Goal: Information Seeking & Learning: Check status

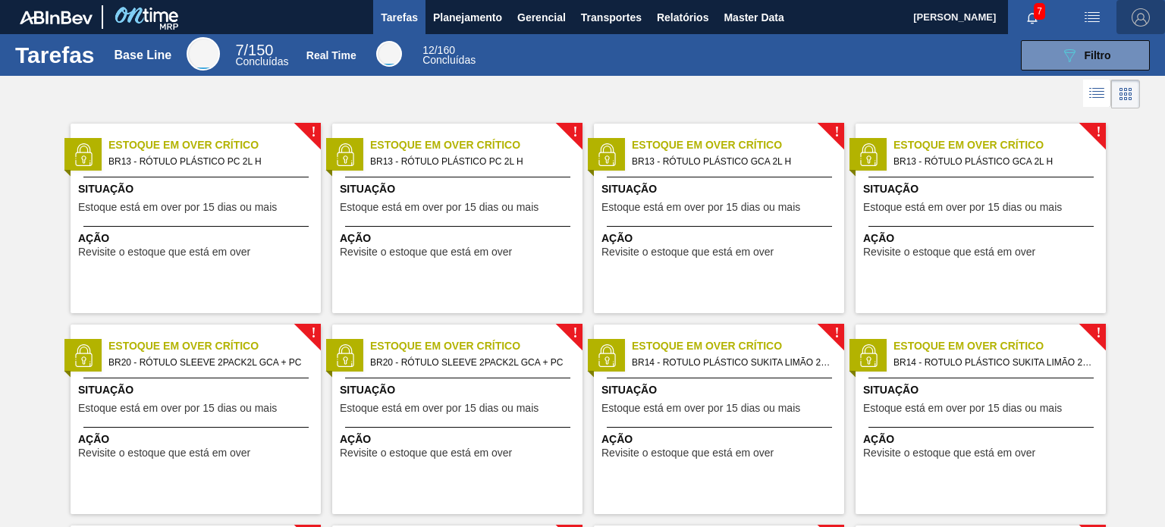
click at [1144, 13] on img "button" at bounding box center [1140, 17] width 18 height 18
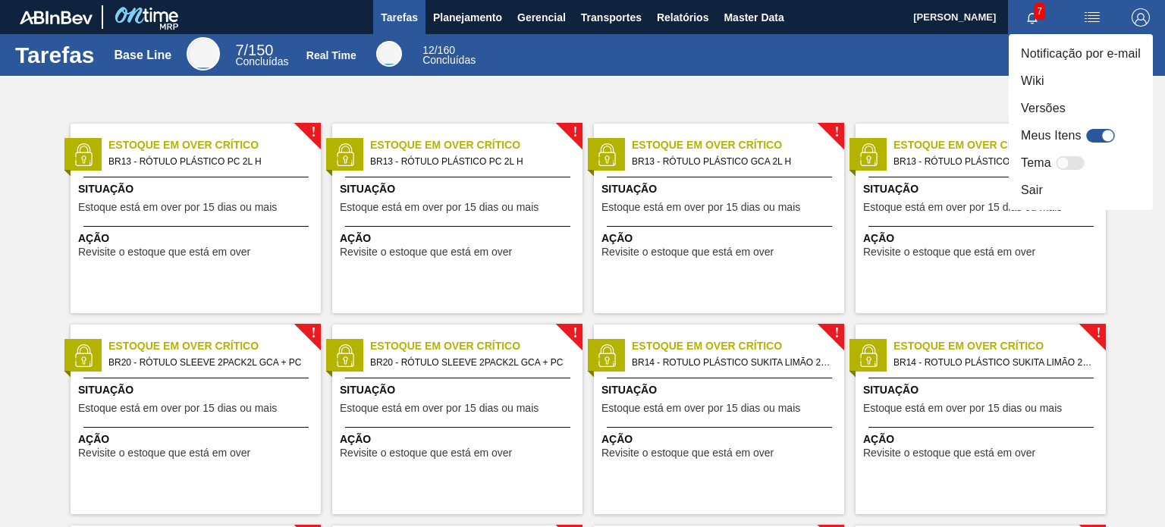
click at [1095, 134] on div at bounding box center [1100, 136] width 29 height 14
checkbox input "true"
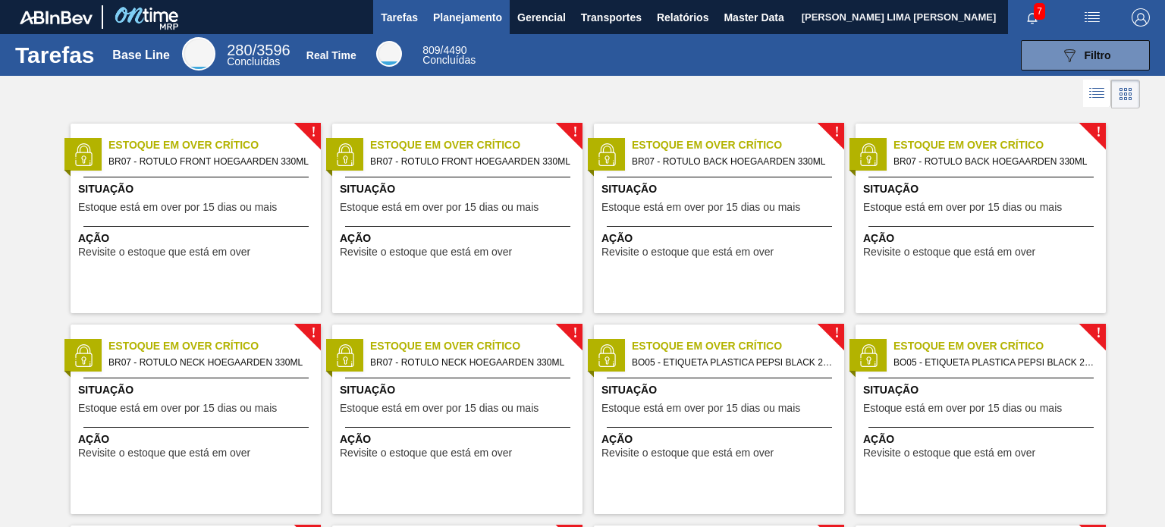
click at [462, 27] on button "Planejamento" at bounding box center [467, 17] width 84 height 34
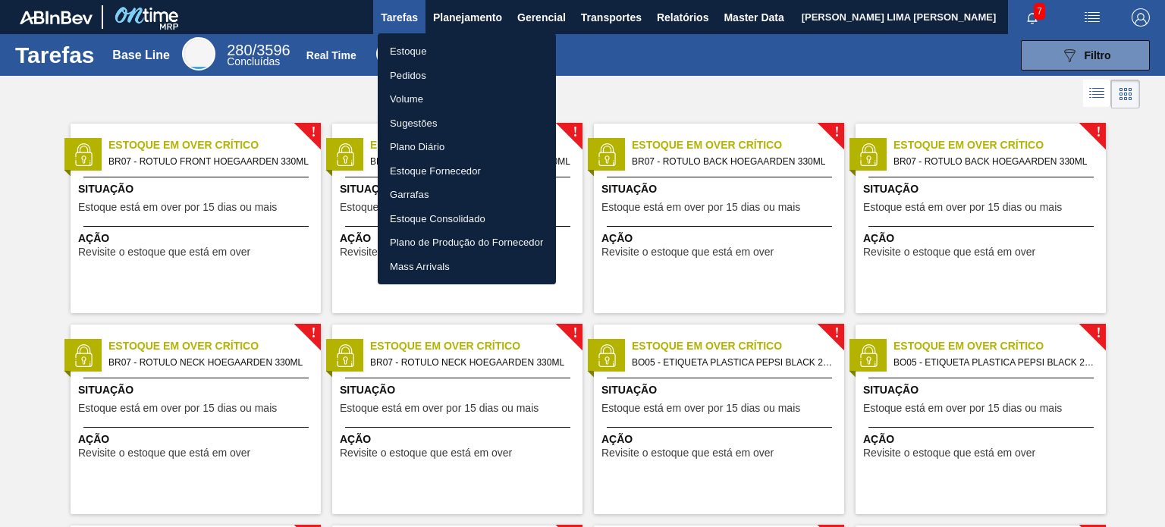
drag, startPoint x: 446, startPoint y: 53, endPoint x: 647, endPoint y: 57, distance: 201.0
click at [445, 53] on li "Estoque" at bounding box center [467, 51] width 178 height 24
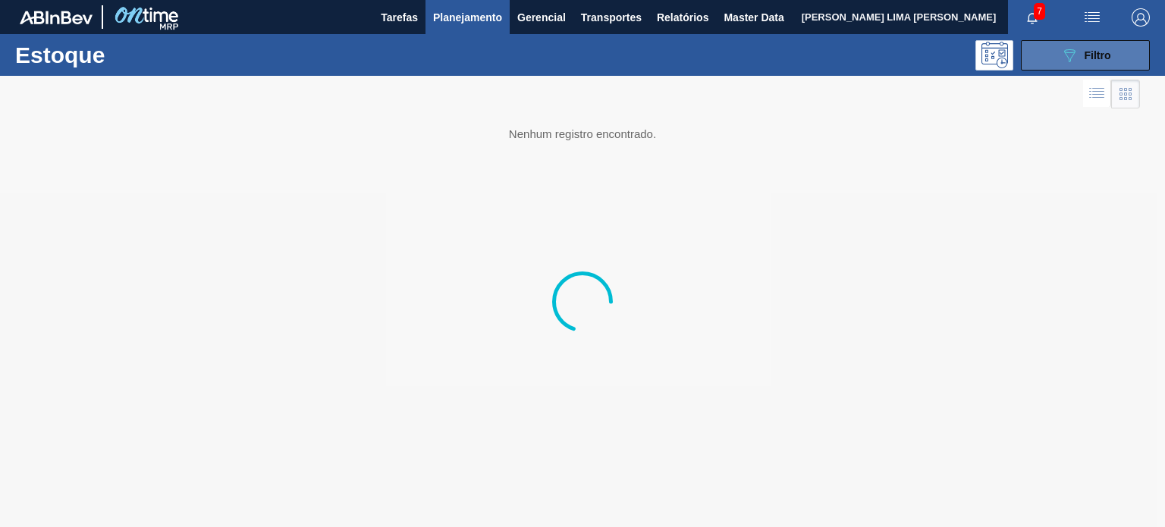
click at [1104, 68] on button "089F7B8B-B2A5-4AFE-B5C0-19BA573D28AC Filtro" at bounding box center [1085, 55] width 129 height 30
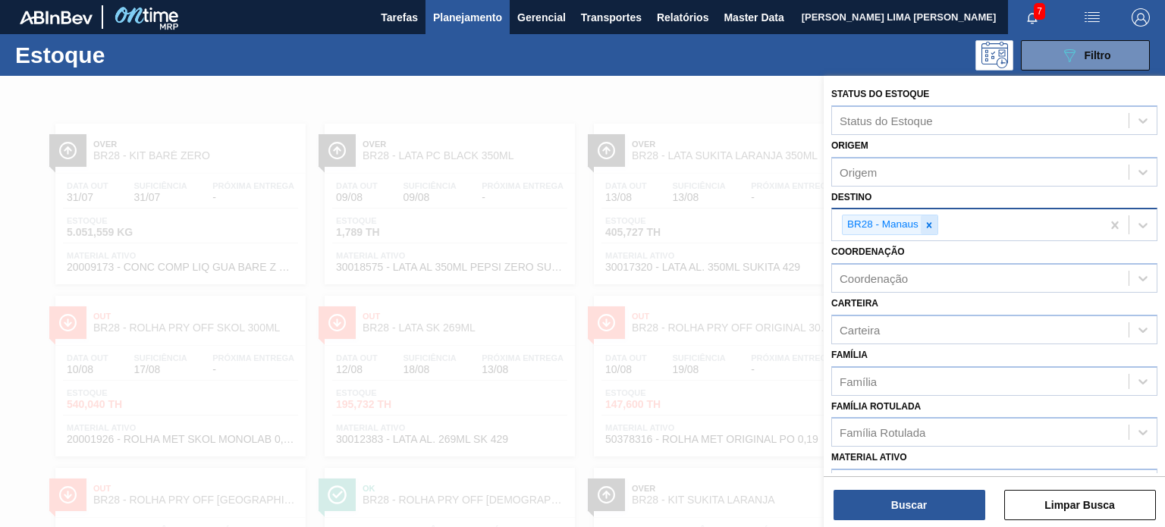
click at [925, 224] on icon at bounding box center [929, 225] width 11 height 11
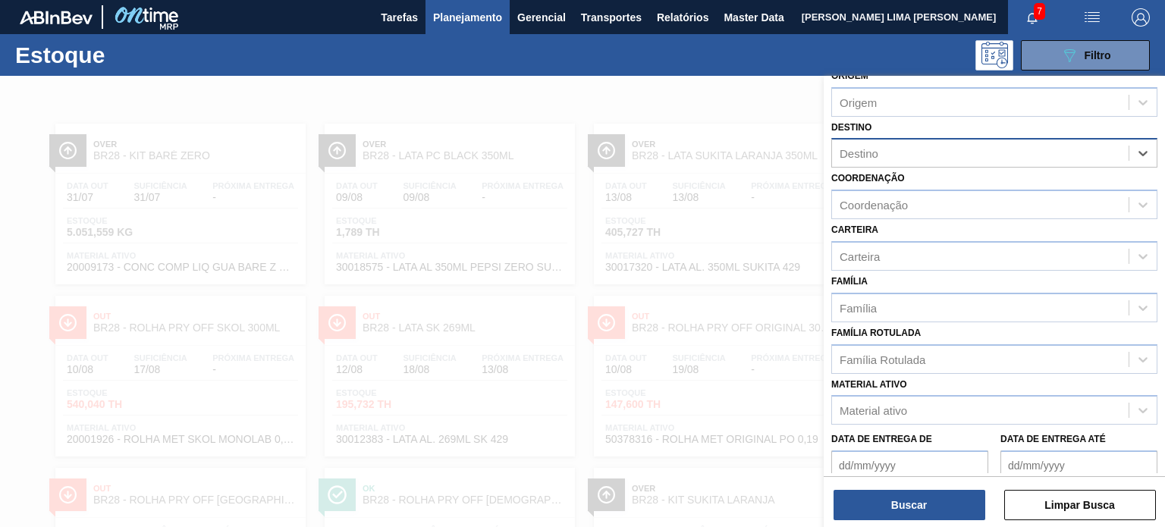
scroll to position [193, 0]
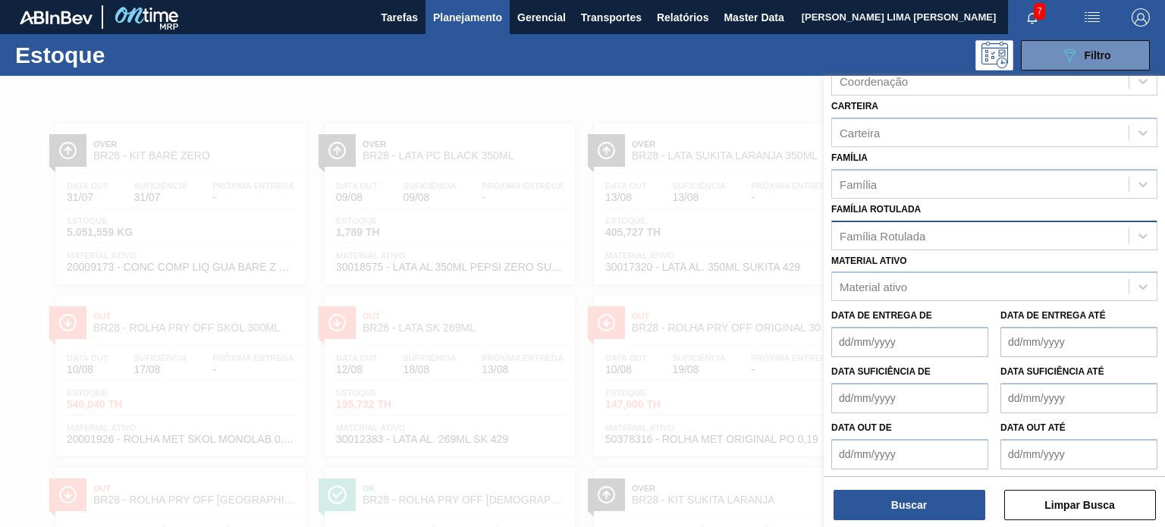
click at [922, 229] on div "Família Rotulada" at bounding box center [882, 235] width 86 height 13
drag, startPoint x: 921, startPoint y: 234, endPoint x: 921, endPoint y: 219, distance: 15.2
click at [921, 234] on div "Família Rotulada" at bounding box center [882, 235] width 86 height 13
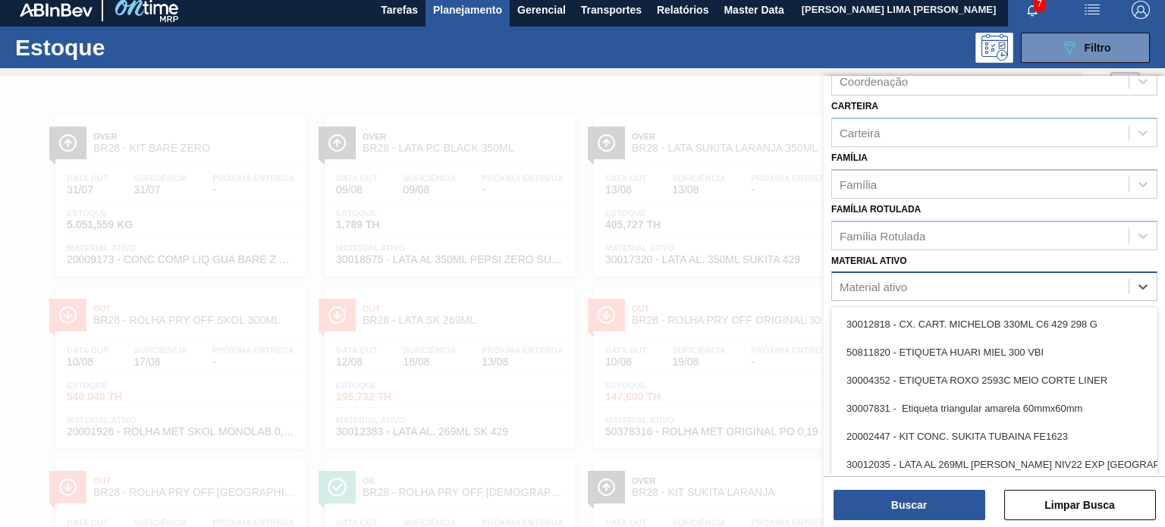
click at [912, 285] on div "Material ativo" at bounding box center [980, 287] width 297 height 22
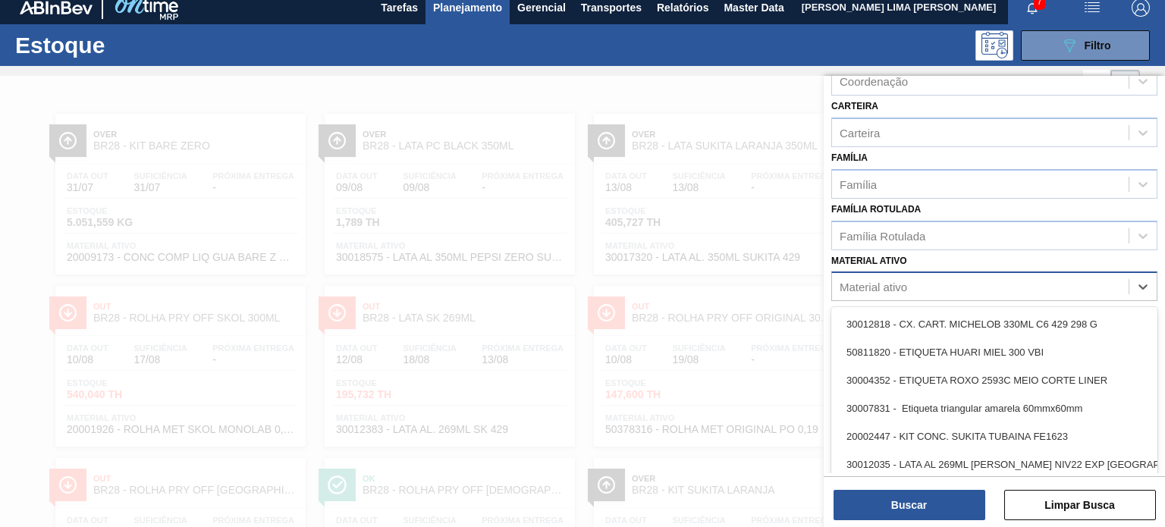
scroll to position [10, 0]
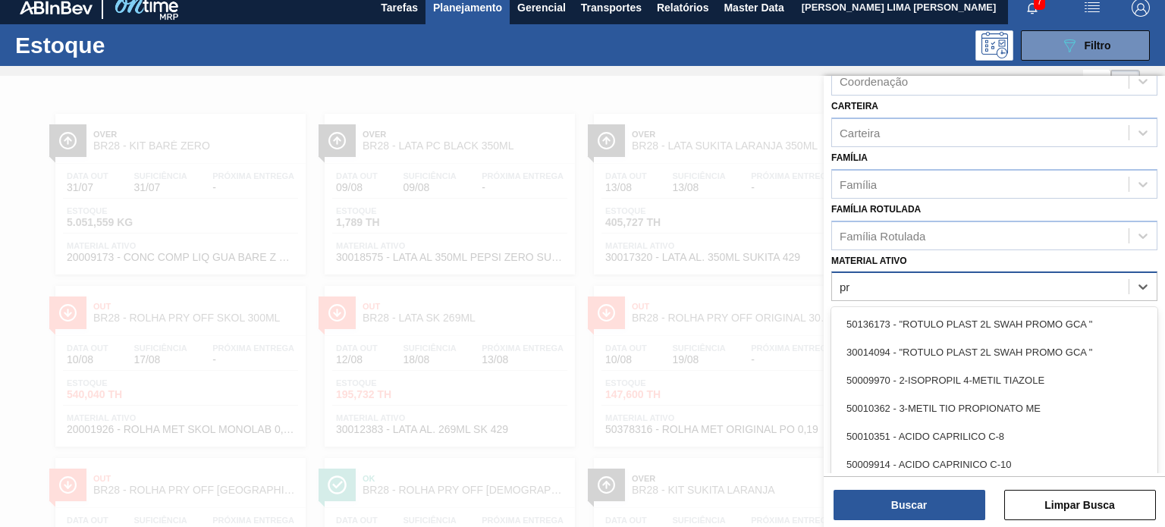
type ativo "p"
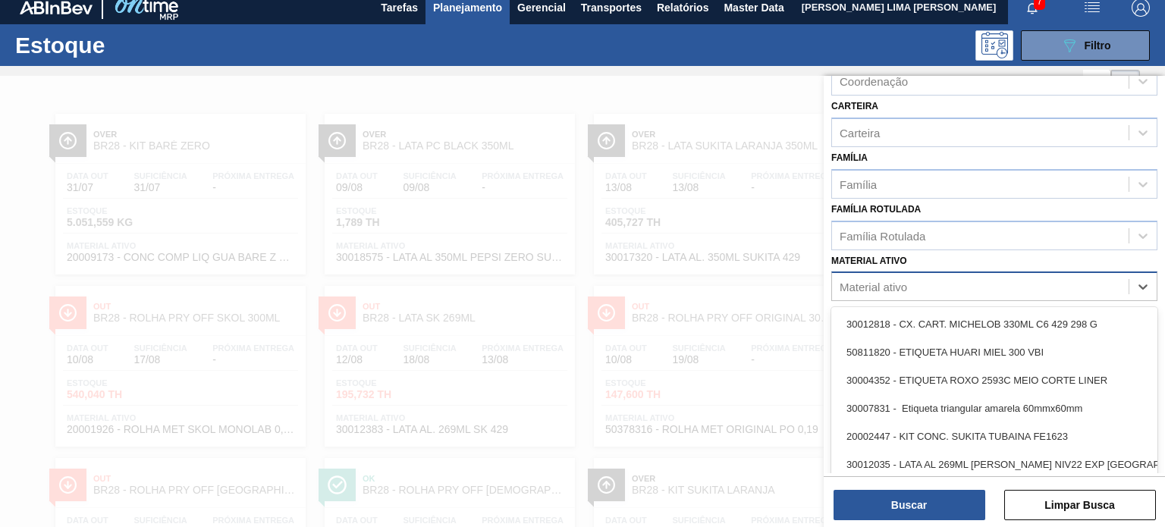
type ativo "g"
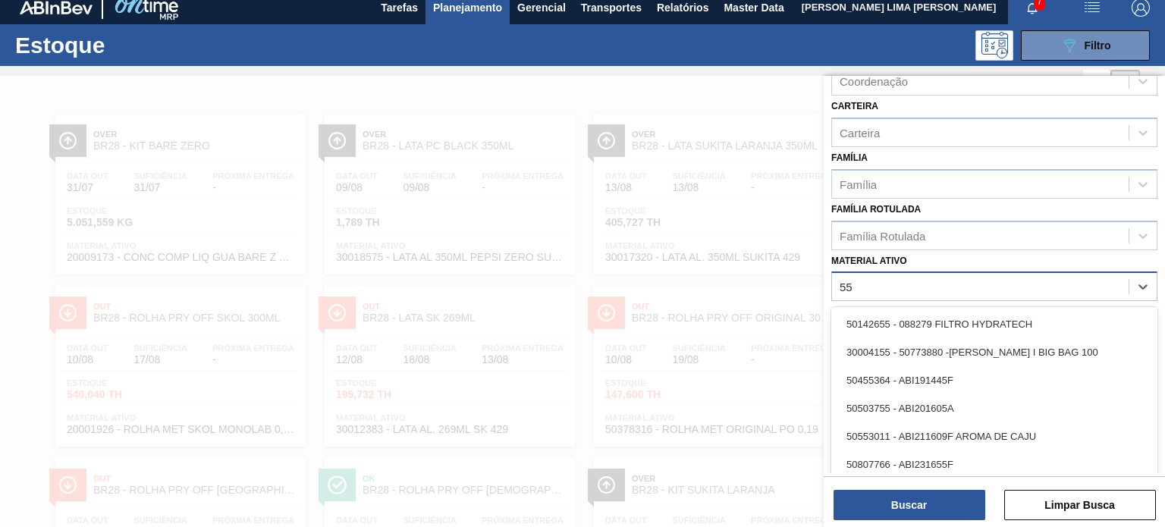
type ativo "55g"
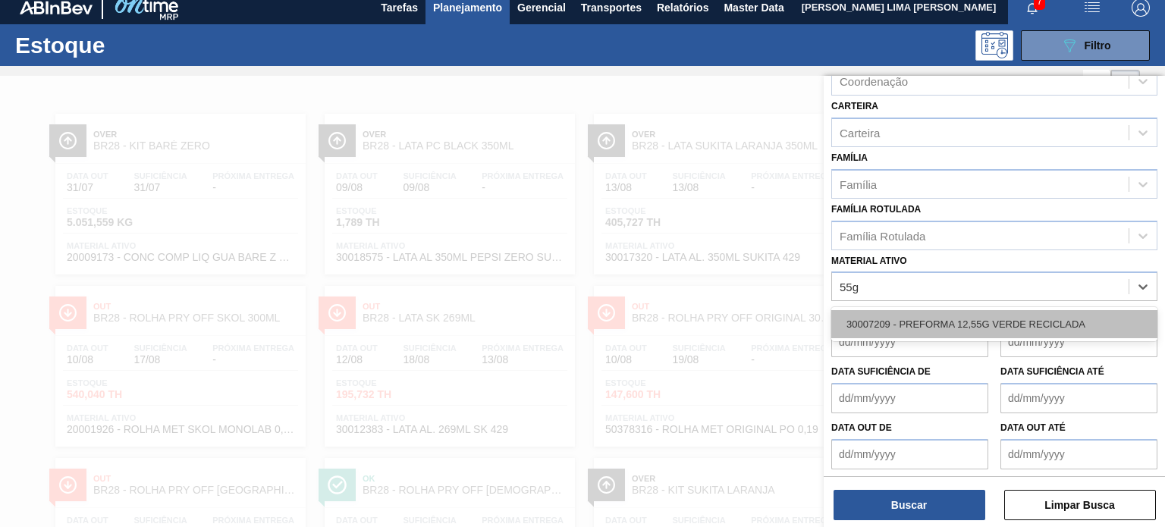
click at [902, 313] on div "30007209 - PREFORMA 12,55G VERDE RECICLADA" at bounding box center [994, 324] width 326 height 28
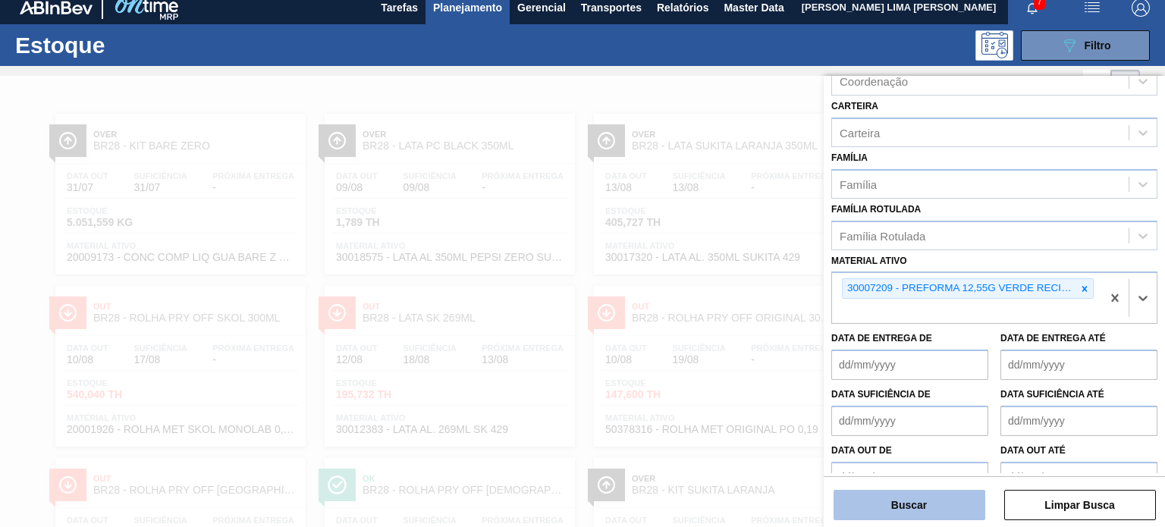
click at [913, 494] on button "Buscar" at bounding box center [909, 505] width 152 height 30
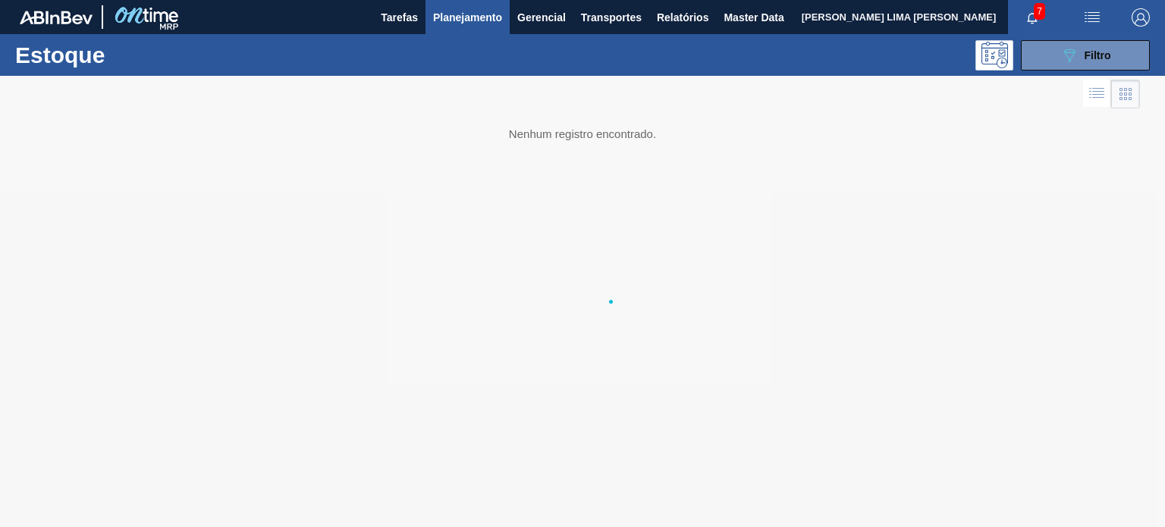
scroll to position [0, 0]
click at [1136, 20] on img "button" at bounding box center [1140, 17] width 18 height 18
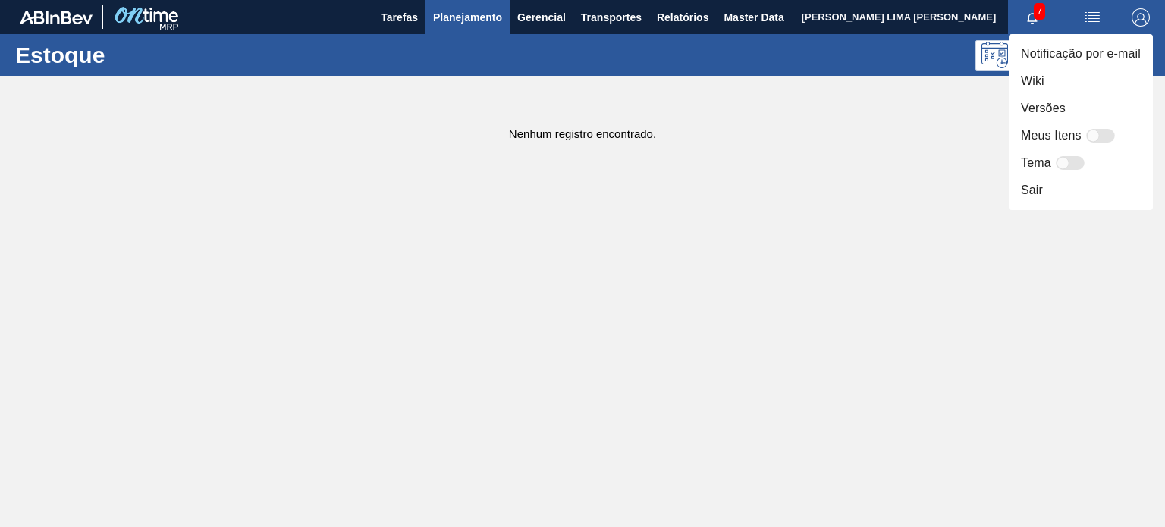
click at [1137, 24] on div at bounding box center [582, 263] width 1165 height 527
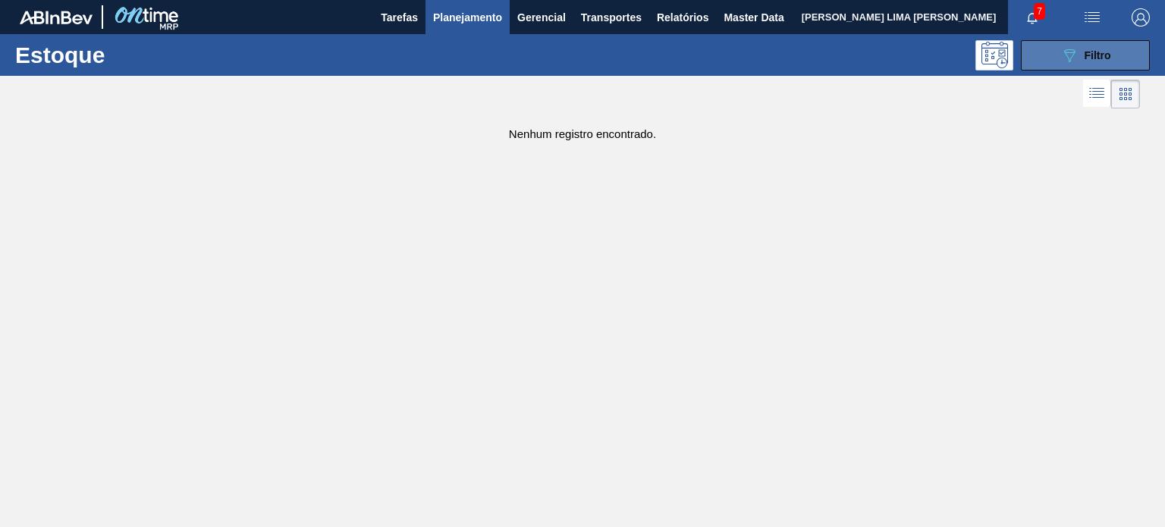
click at [1098, 61] on div "089F7B8B-B2A5-4AFE-B5C0-19BA573D28AC Filtro" at bounding box center [1085, 55] width 51 height 18
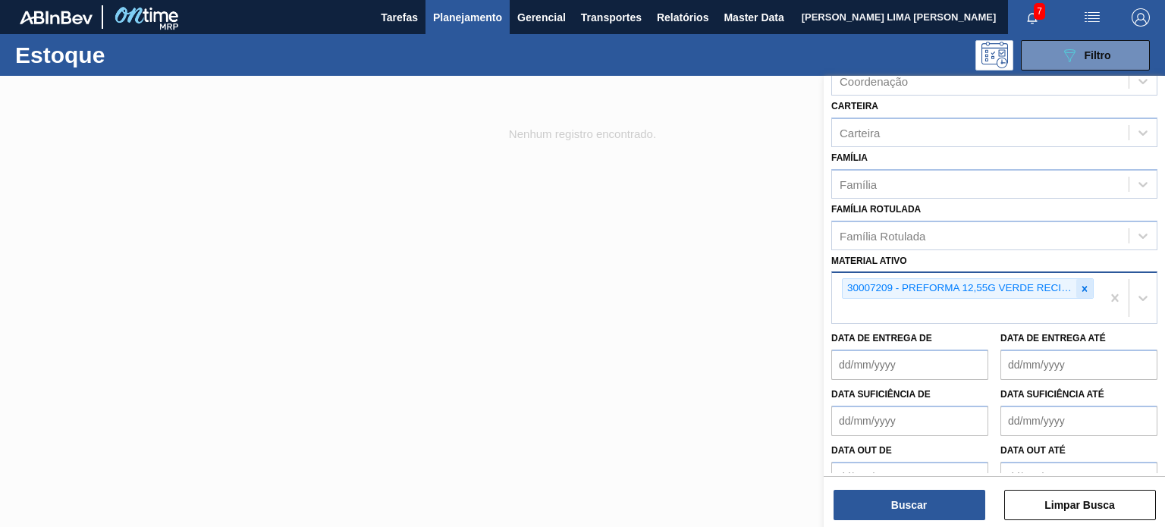
click at [1079, 285] on icon at bounding box center [1084, 289] width 11 height 11
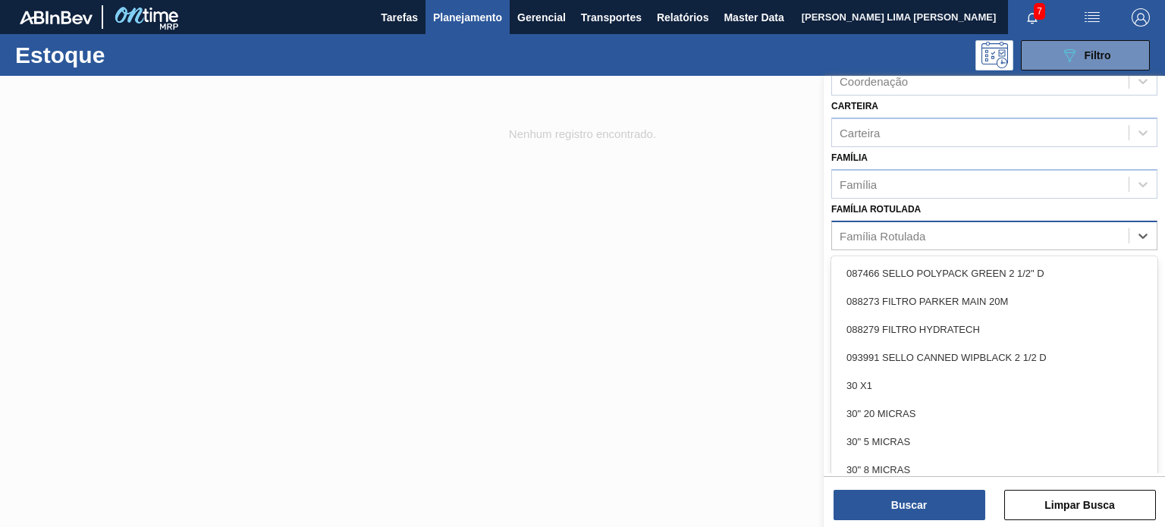
click at [922, 239] on div "Família Rotulada" at bounding box center [980, 235] width 297 height 22
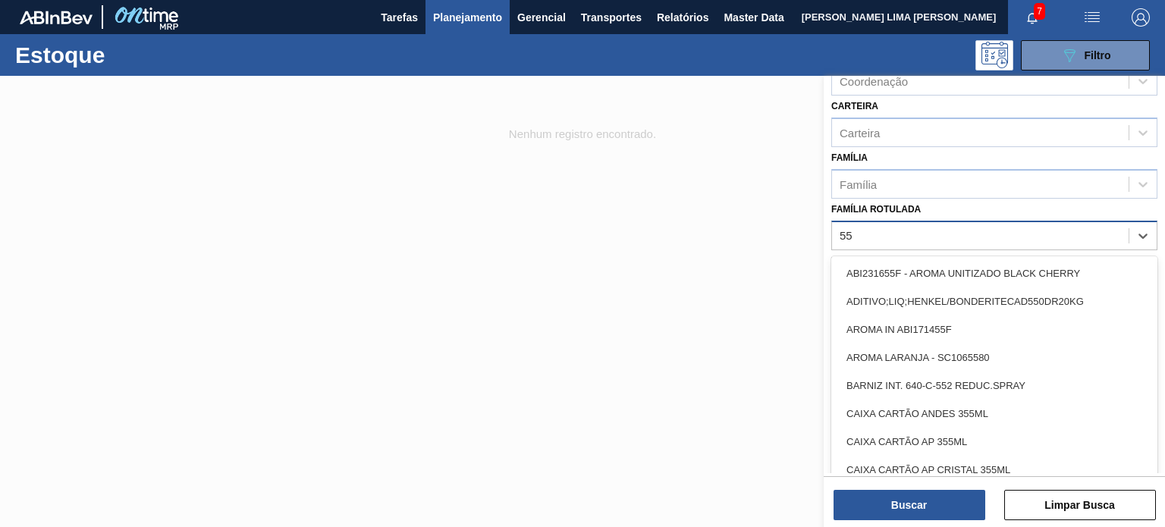
type Rotulada "55g"
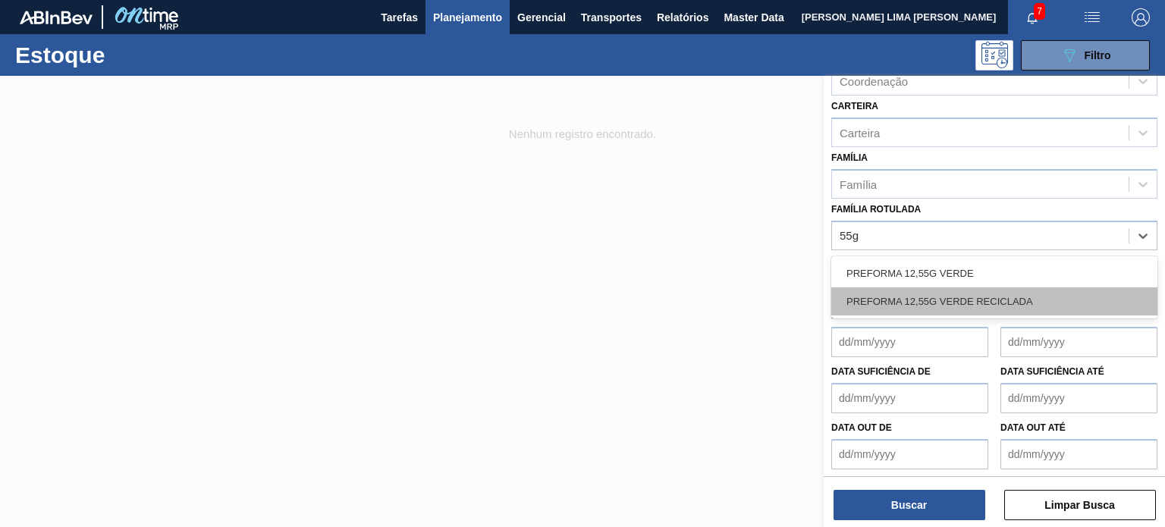
click at [900, 287] on div "PREFORMA 12,55G VERDE RECICLADA" at bounding box center [994, 301] width 326 height 28
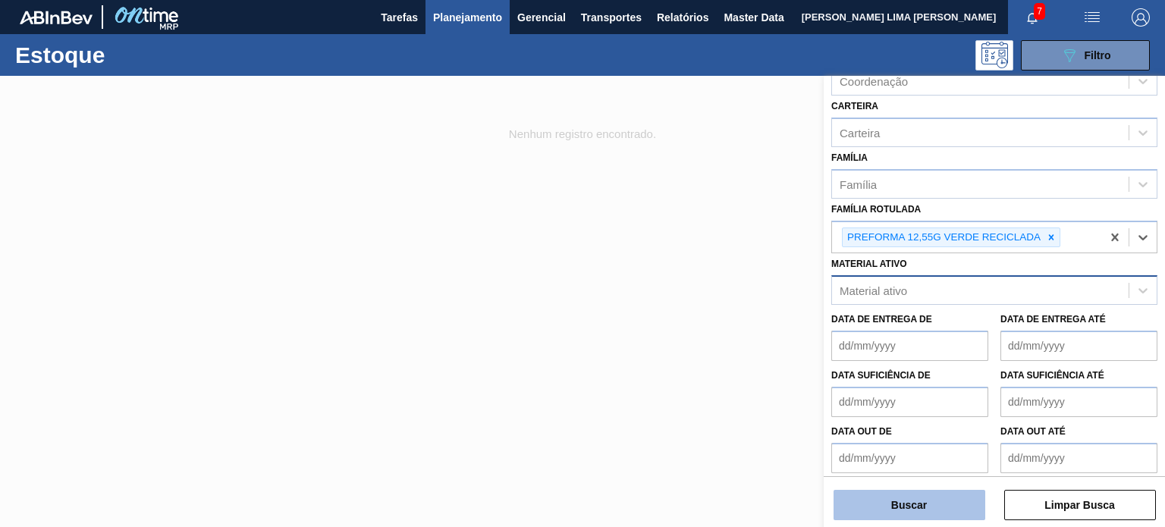
click at [892, 503] on button "Buscar" at bounding box center [909, 505] width 152 height 30
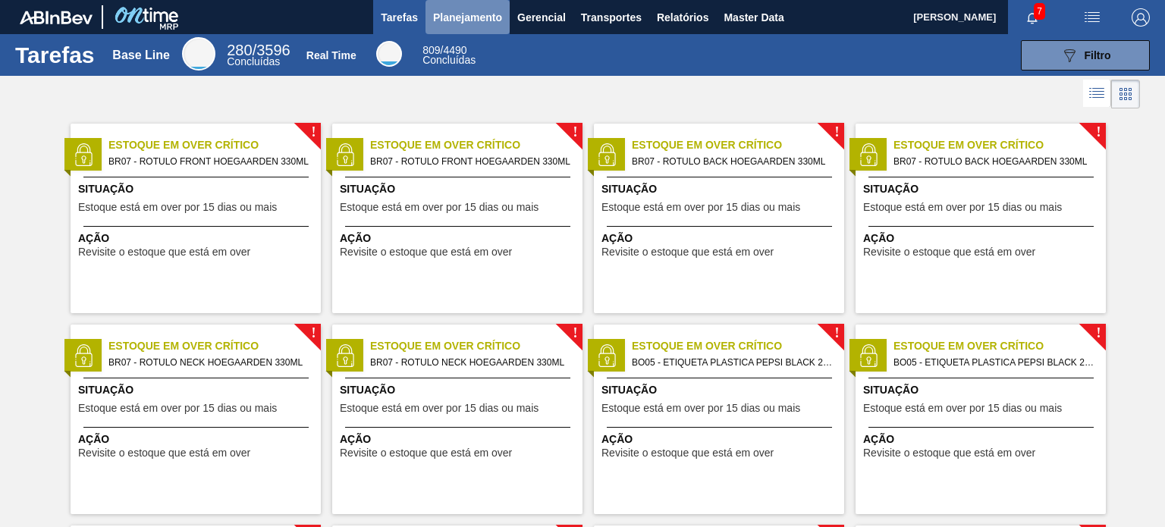
click at [471, 27] on button "Planejamento" at bounding box center [467, 17] width 84 height 34
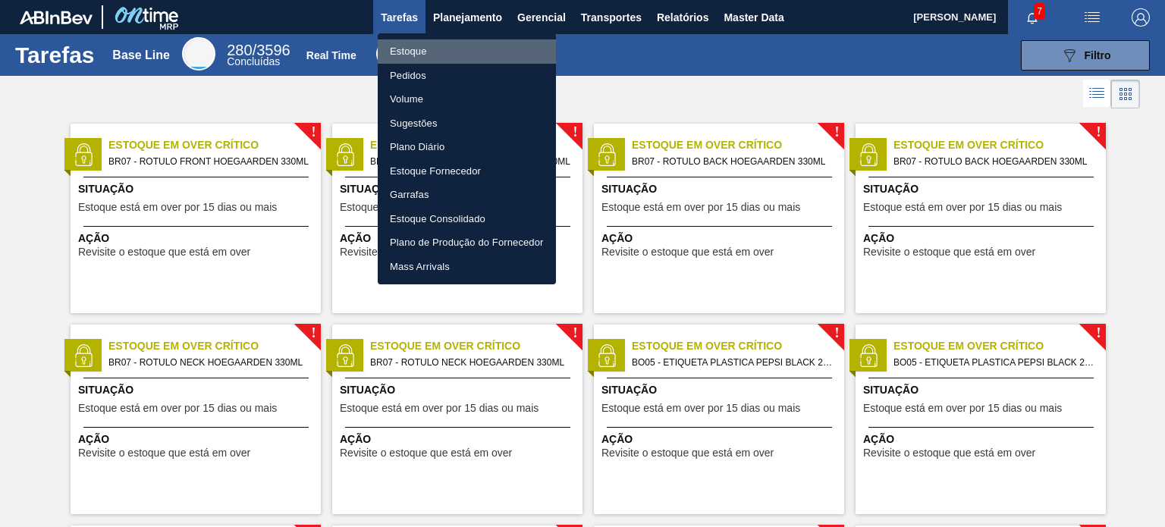
click at [459, 58] on li "Estoque" at bounding box center [467, 51] width 178 height 24
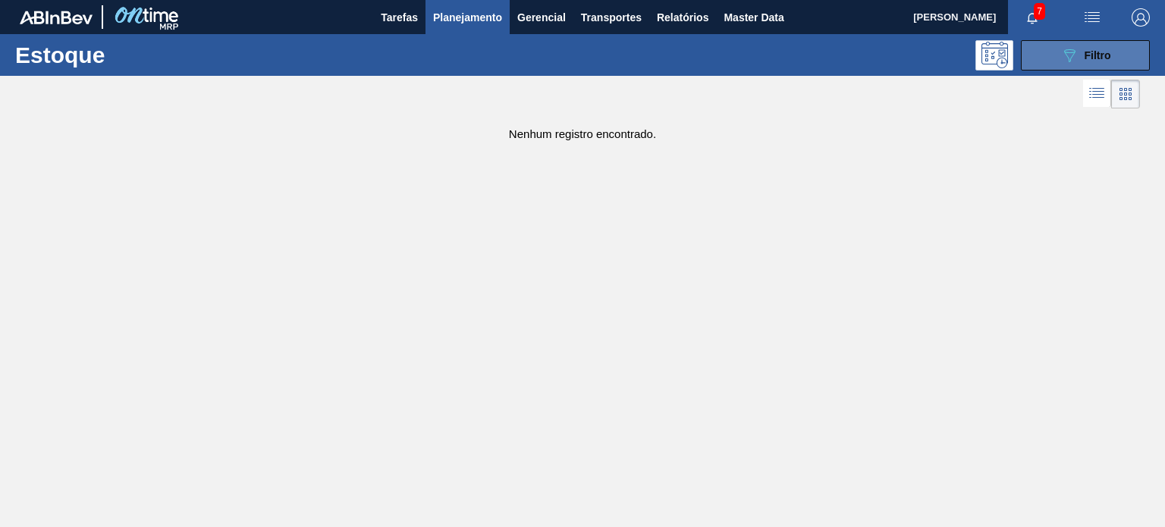
click at [1083, 57] on div "089F7B8B-B2A5-4AFE-B5C0-19BA573D28AC Filtro" at bounding box center [1085, 55] width 51 height 18
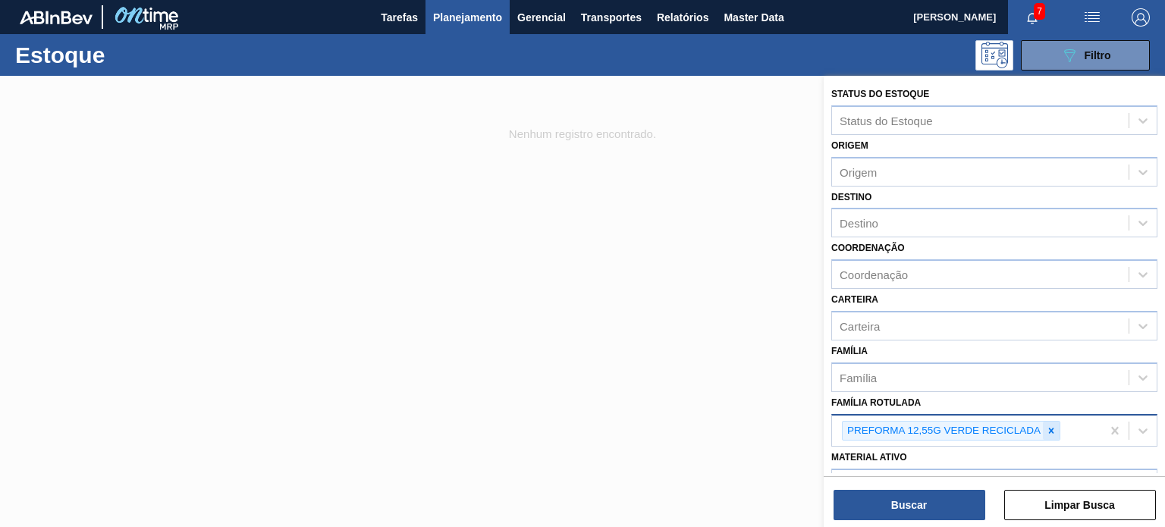
click at [1048, 427] on icon at bounding box center [1051, 430] width 11 height 11
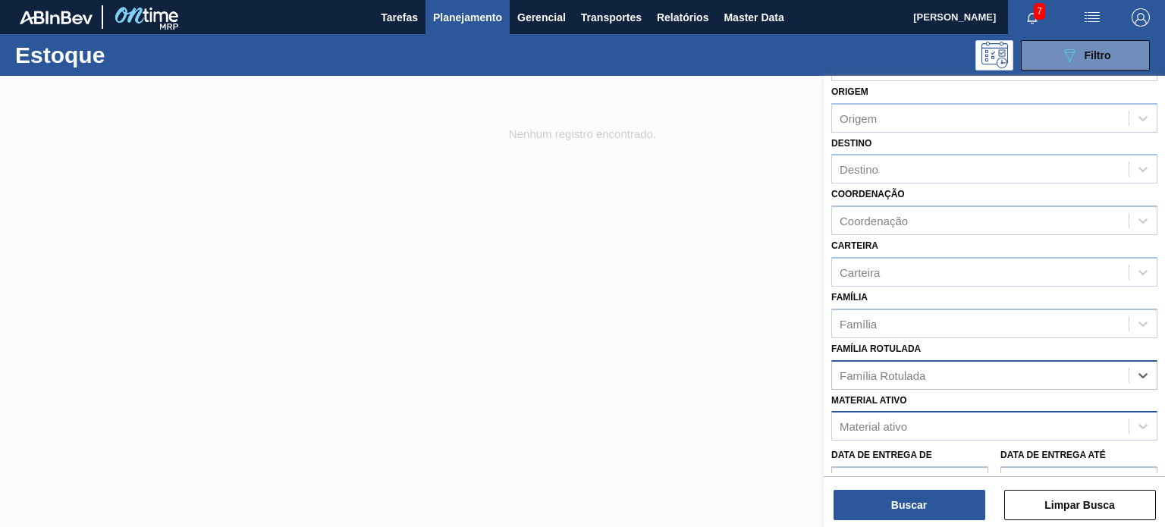
scroll to position [76, 0]
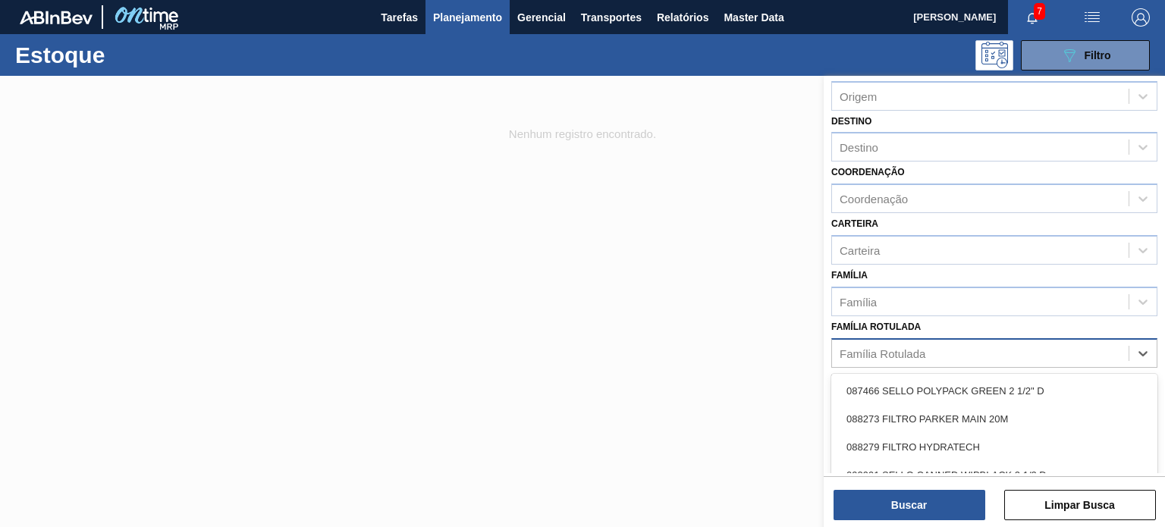
click at [924, 356] on div "Família Rotulada" at bounding box center [882, 353] width 86 height 13
type Rotulada "55g"
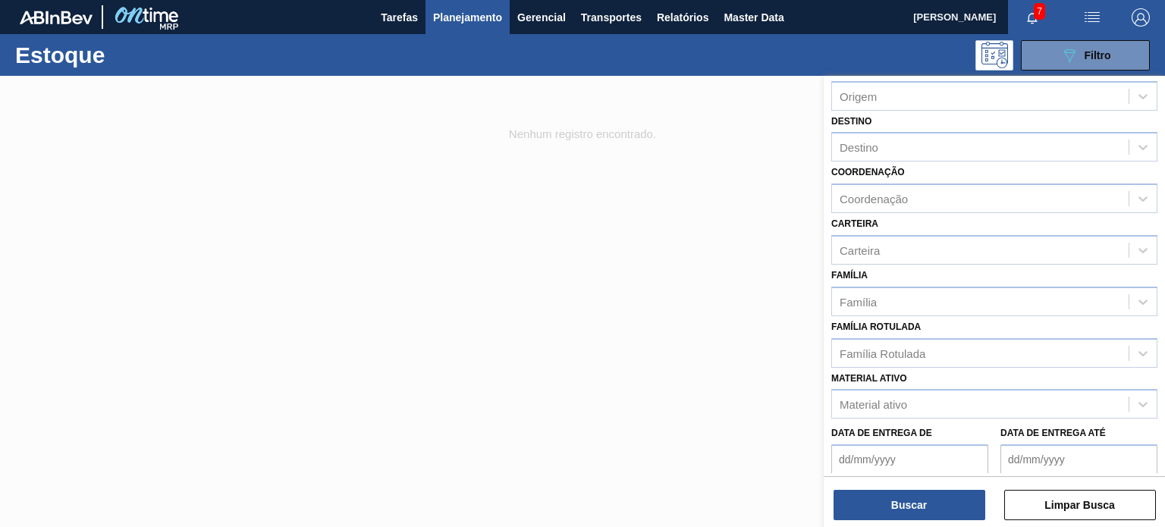
click at [905, 322] on label "Família Rotulada" at bounding box center [875, 327] width 89 height 11
click at [841, 347] on Rotulada "Família Rotulada" at bounding box center [840, 353] width 2 height 13
click at [890, 206] on div "Coordenação" at bounding box center [980, 199] width 297 height 22
type input "p"
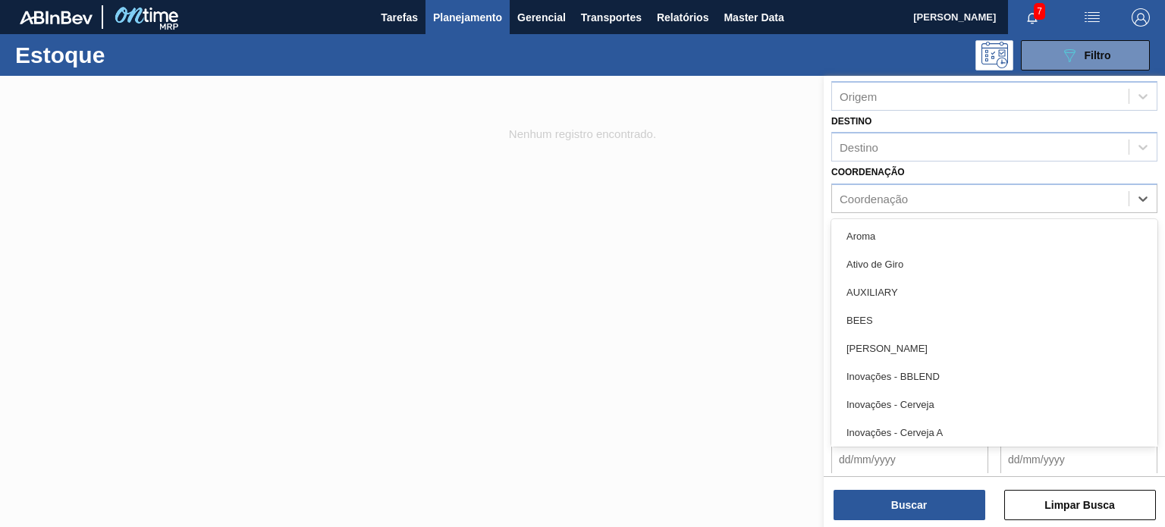
click at [915, 177] on div "Coordenação option Aroma focused, 1 of 36. 36 results available. Use Up and Dow…" at bounding box center [994, 188] width 326 height 52
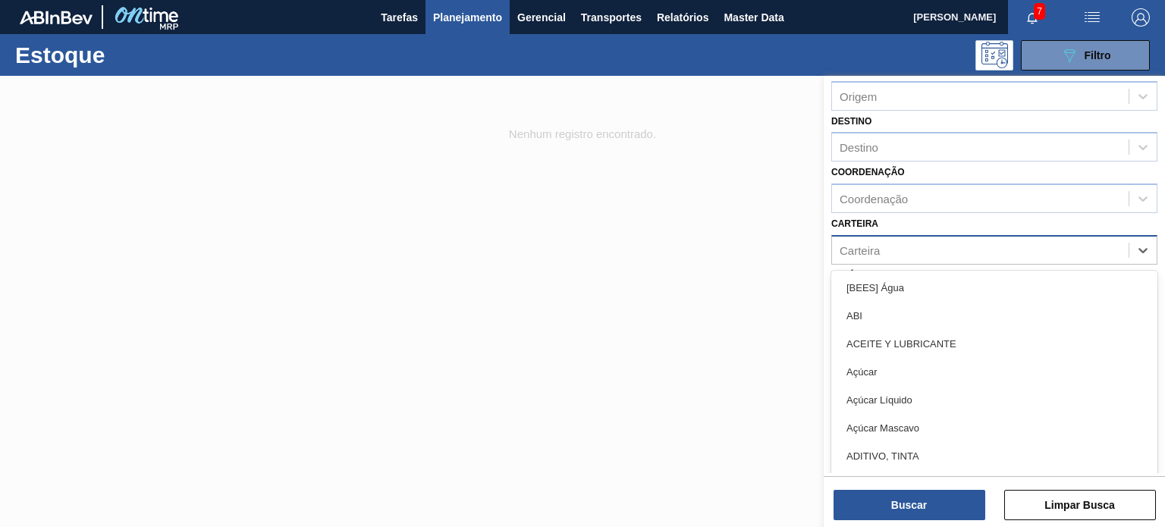
click at [886, 256] on div "Carteira" at bounding box center [980, 250] width 297 height 22
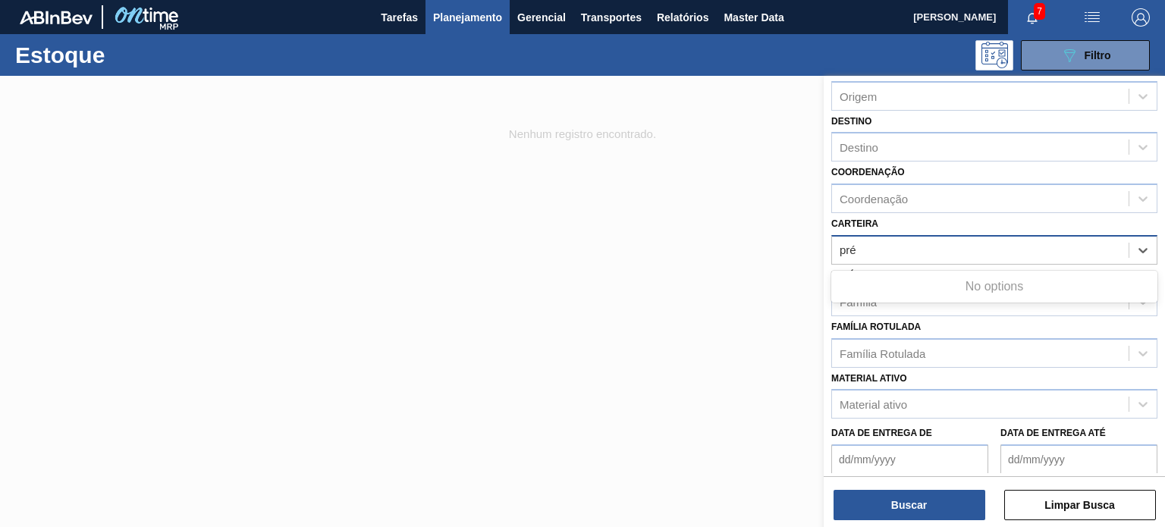
type input "pr"
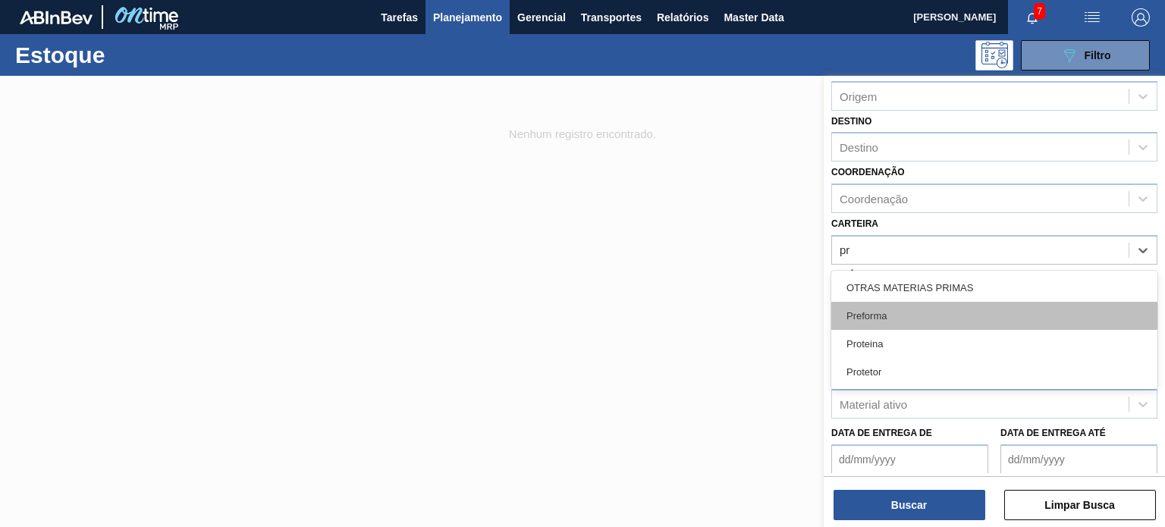
click at [883, 321] on div "Preforma" at bounding box center [994, 316] width 326 height 28
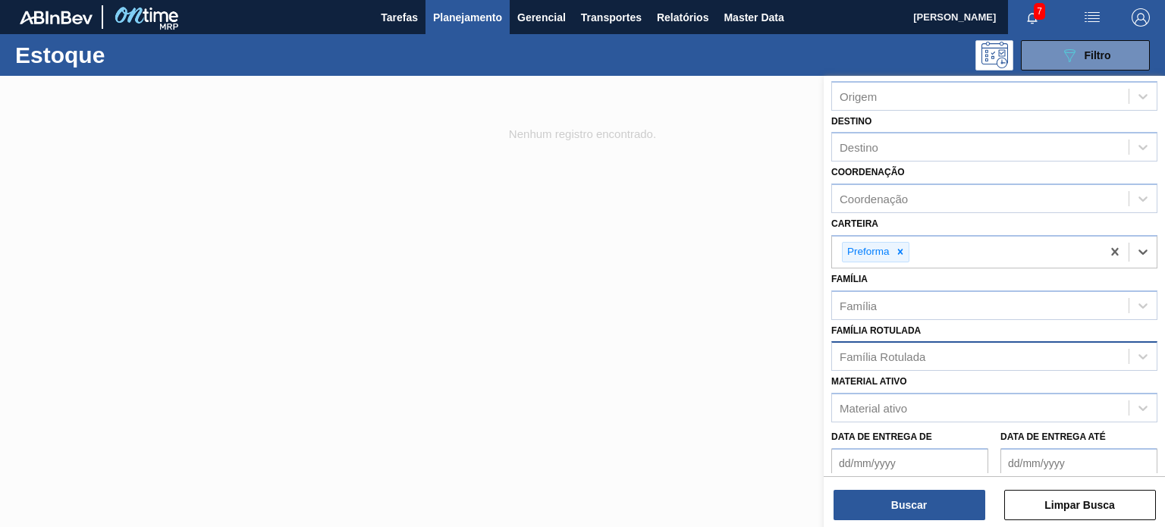
click at [902, 363] on div "Família Rotulada" at bounding box center [980, 357] width 297 height 22
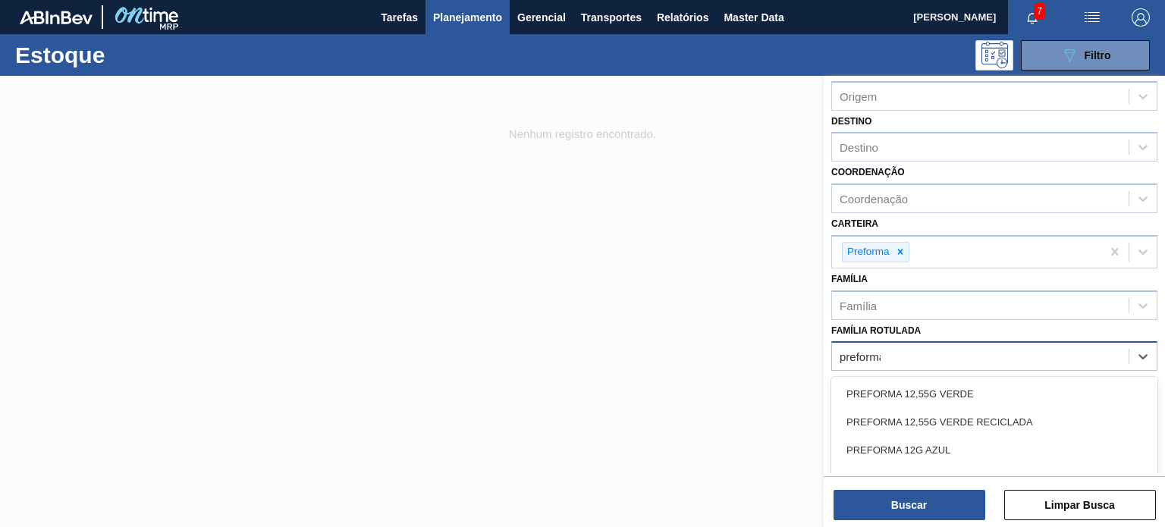
type Rotulada "preforma"
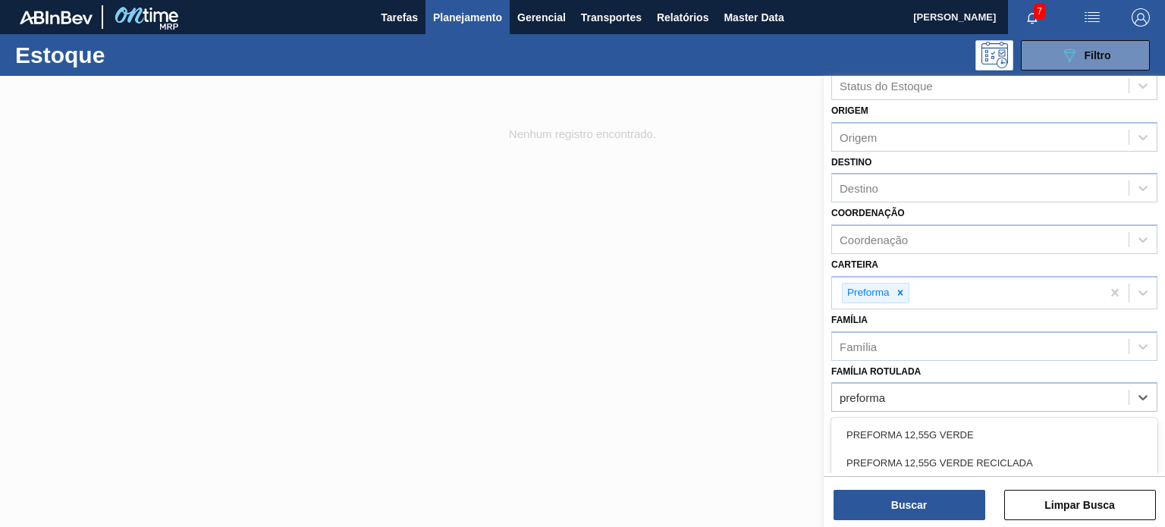
scroll to position [0, 0]
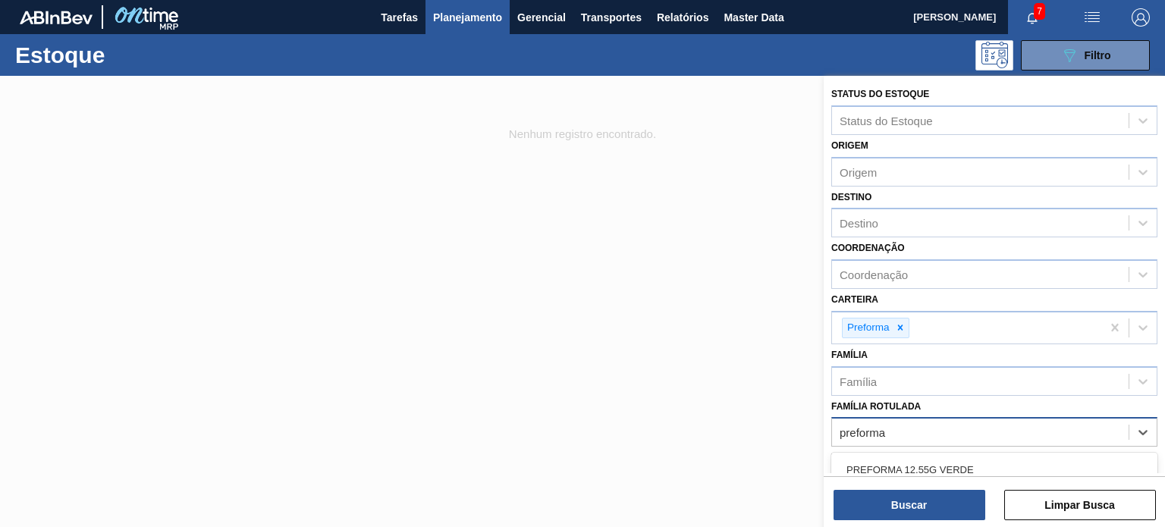
drag, startPoint x: 885, startPoint y: 434, endPoint x: 838, endPoint y: 428, distance: 47.3
click at [838, 428] on div "preforma preforma" at bounding box center [980, 433] width 297 height 22
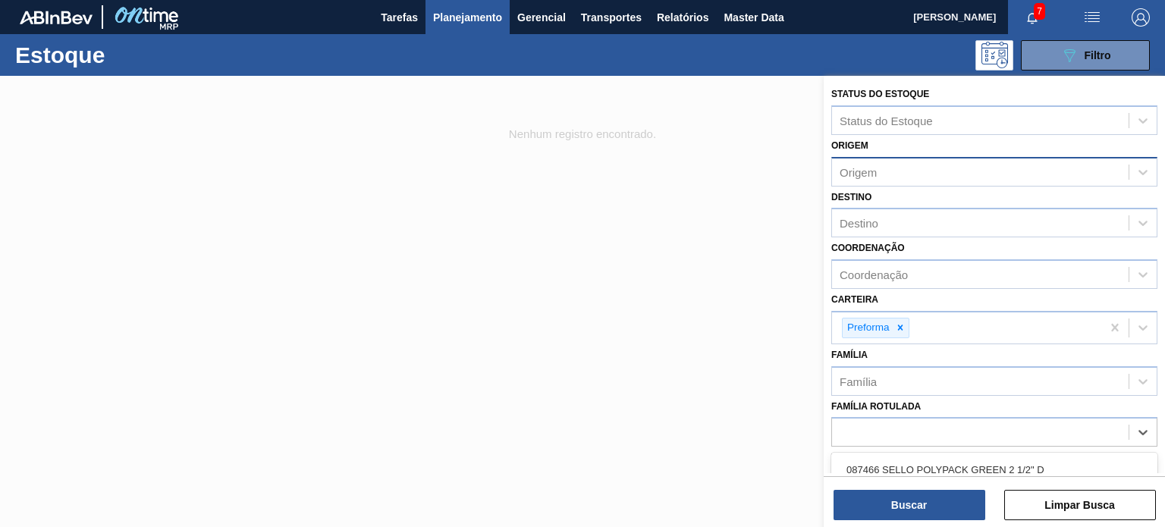
click at [888, 169] on div "Origem" at bounding box center [980, 172] width 297 height 22
drag, startPoint x: 878, startPoint y: 147, endPoint x: 862, endPoint y: 184, distance: 40.4
click at [877, 146] on div "Origem Origem" at bounding box center [994, 161] width 326 height 52
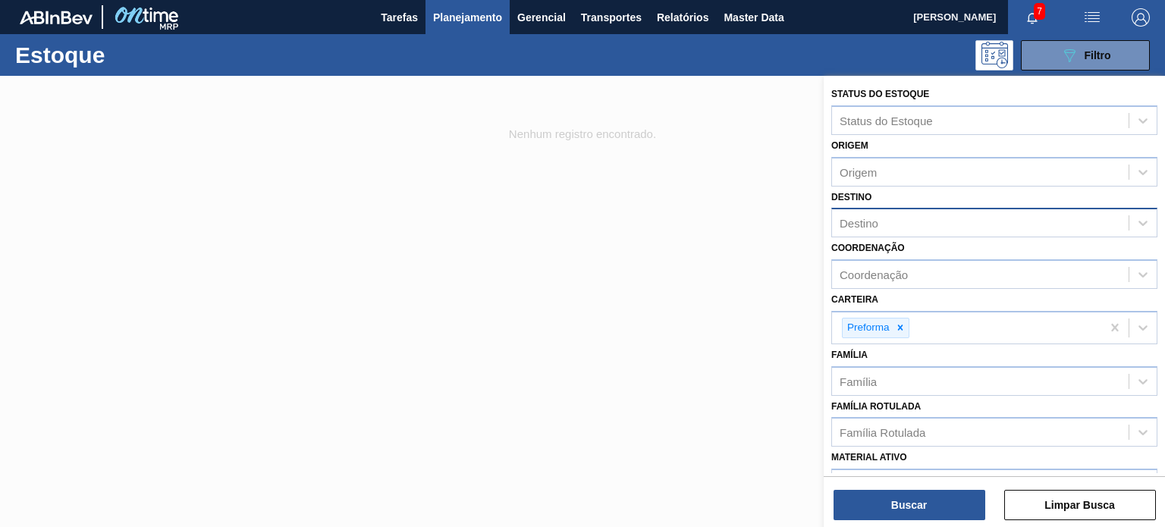
click at [862, 224] on div "Destino" at bounding box center [858, 223] width 39 height 13
type input "jun"
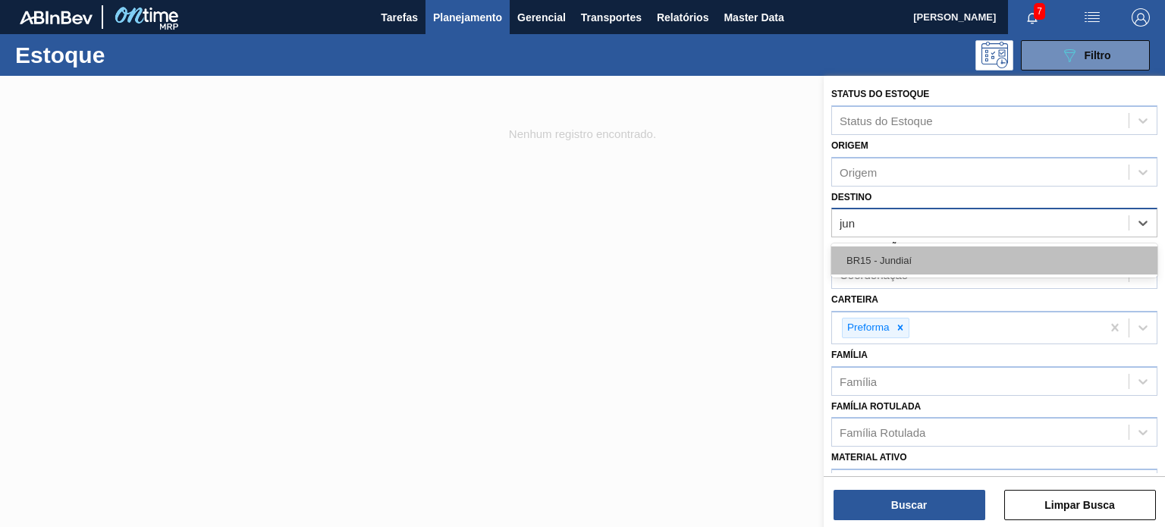
click at [902, 272] on div "BR15 - Jundiaí" at bounding box center [994, 260] width 326 height 28
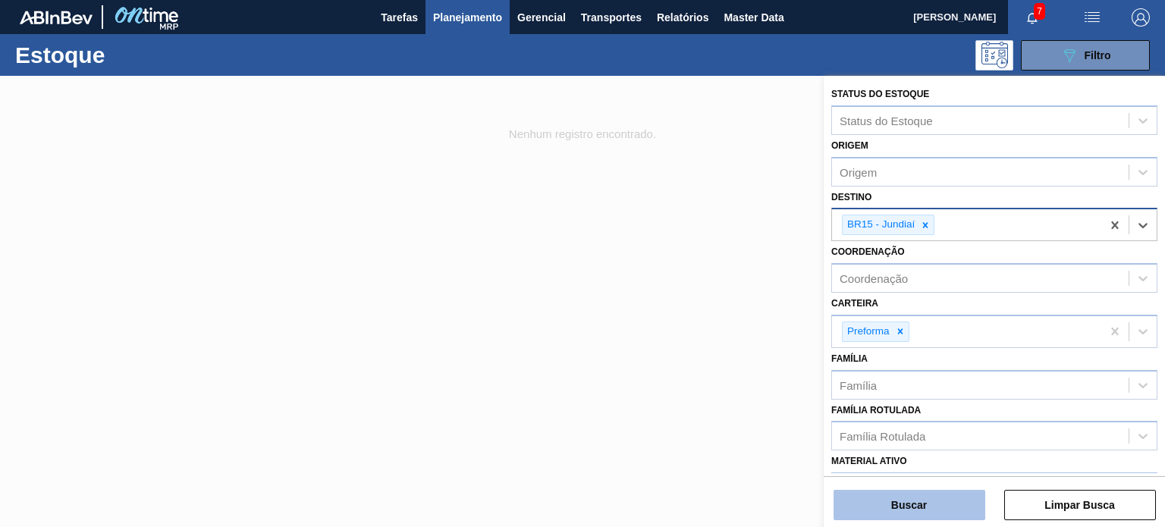
click at [919, 507] on button "Buscar" at bounding box center [909, 505] width 152 height 30
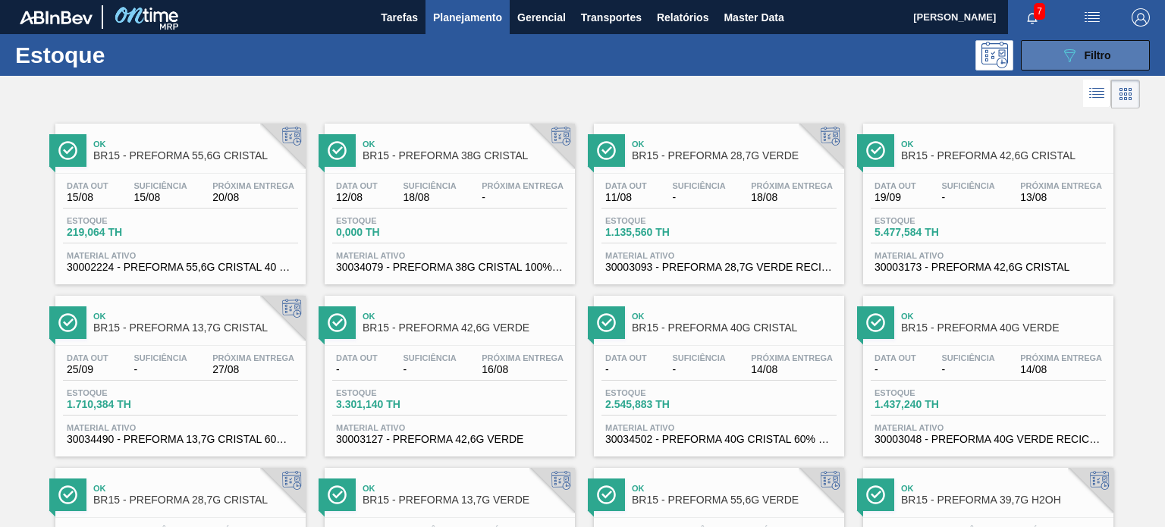
click at [1043, 63] on button "089F7B8B-B2A5-4AFE-B5C0-19BA573D28AC Filtro" at bounding box center [1085, 55] width 129 height 30
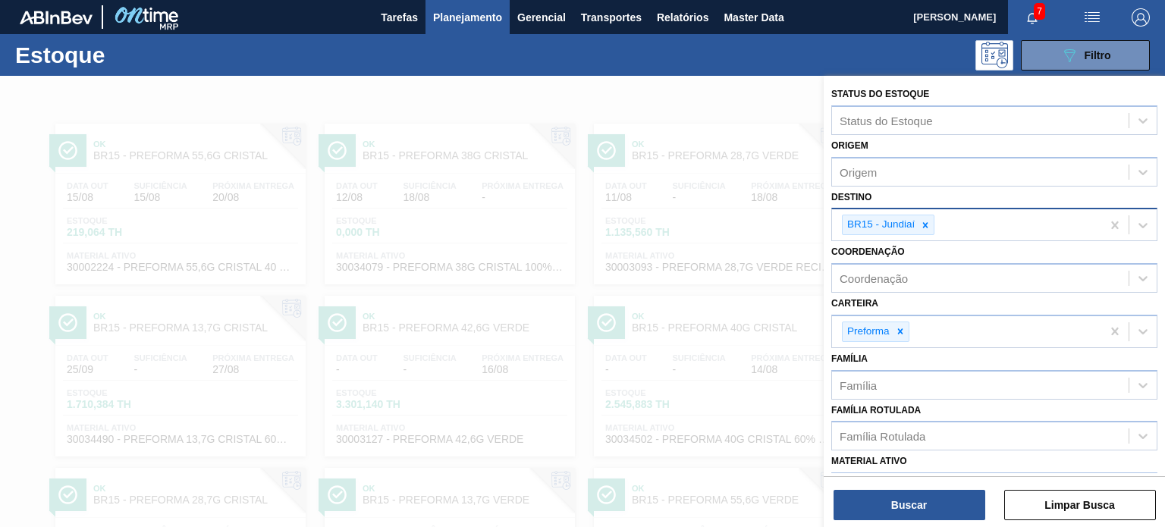
click at [782, 125] on div at bounding box center [582, 339] width 1165 height 527
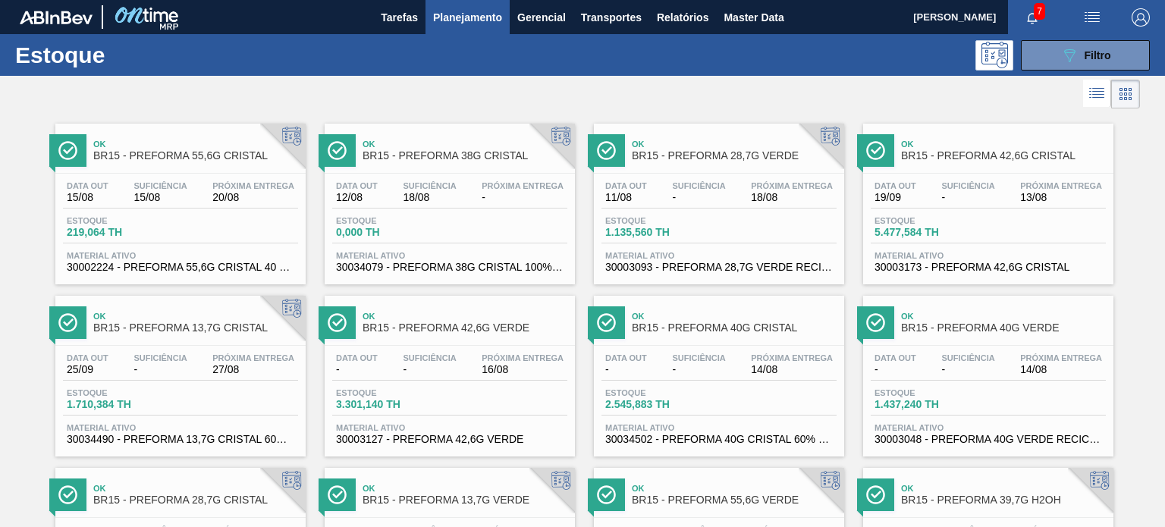
click at [1153, 14] on span "button" at bounding box center [1140, 17] width 36 height 18
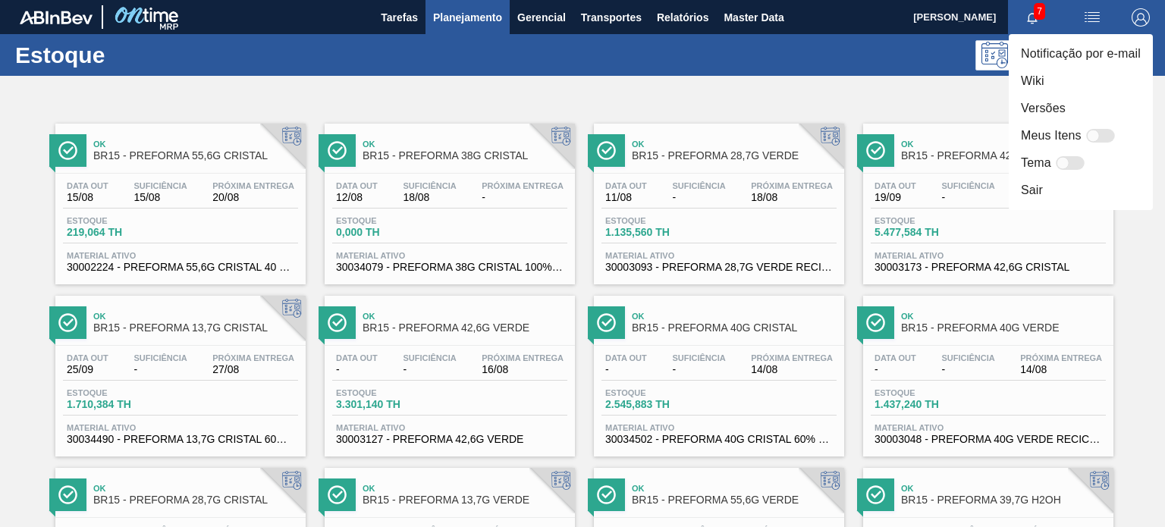
click at [867, 122] on div at bounding box center [582, 263] width 1165 height 527
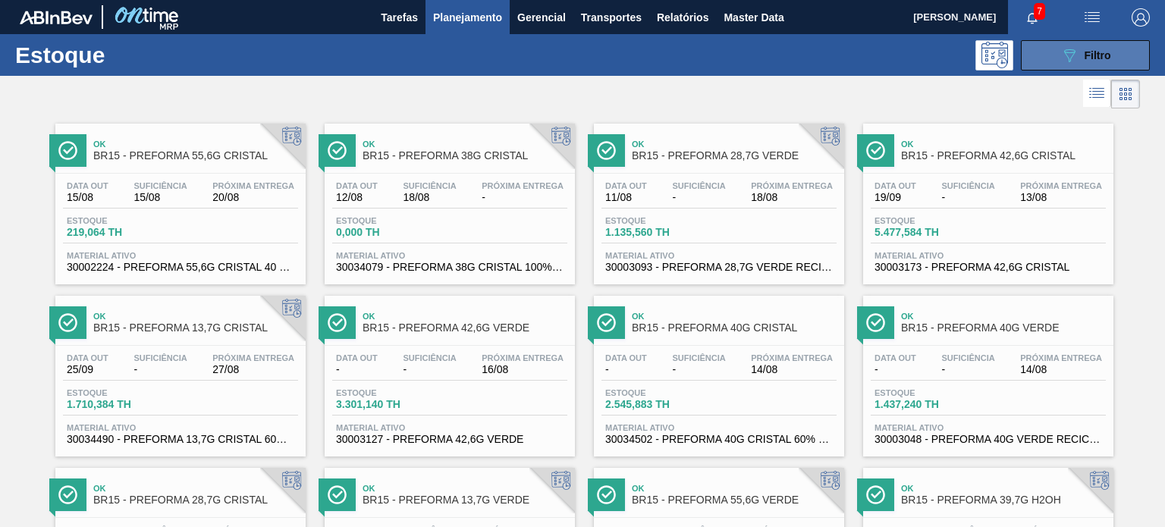
click at [1057, 65] on button "089F7B8B-B2A5-4AFE-B5C0-19BA573D28AC Filtro" at bounding box center [1085, 55] width 129 height 30
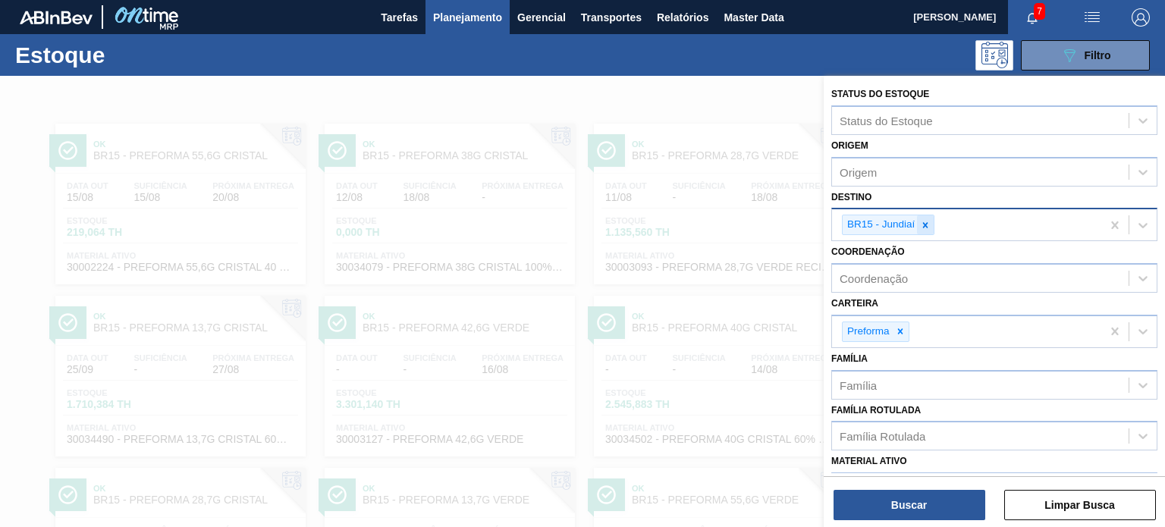
click at [925, 232] on div at bounding box center [925, 224] width 17 height 19
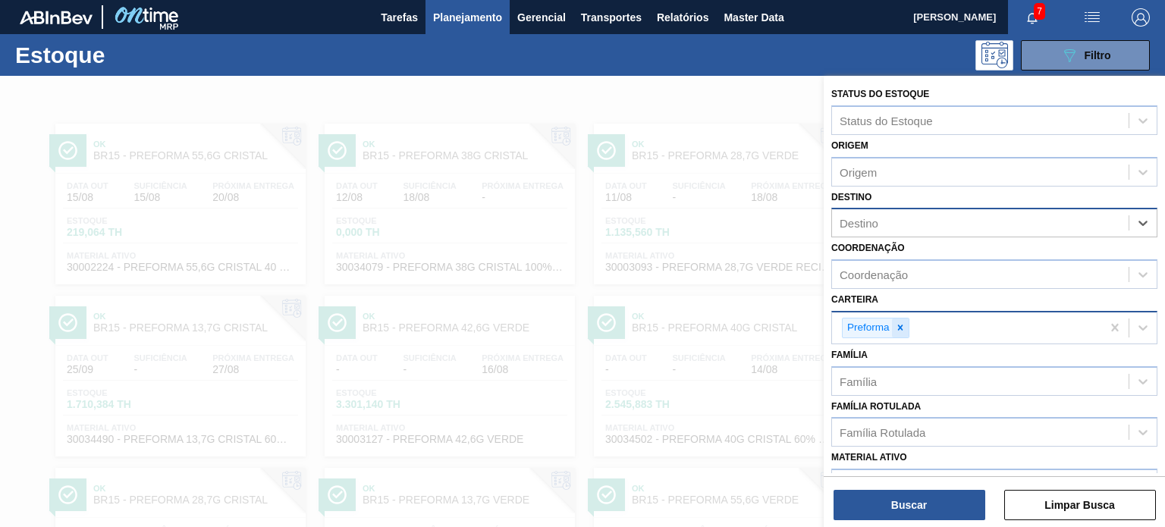
click at [895, 333] on div at bounding box center [900, 327] width 17 height 19
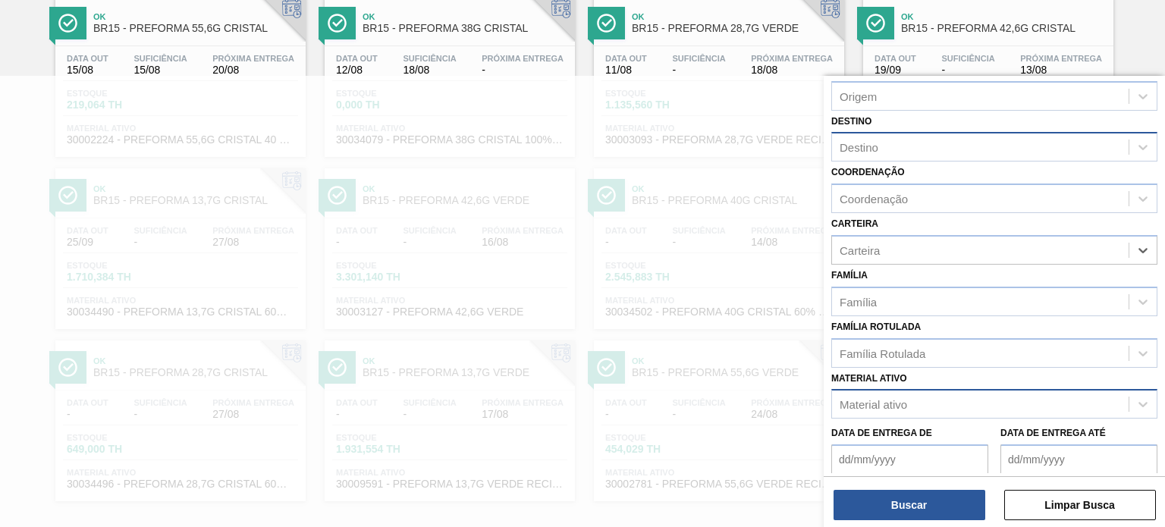
click at [912, 394] on div "Material ativo" at bounding box center [980, 405] width 297 height 22
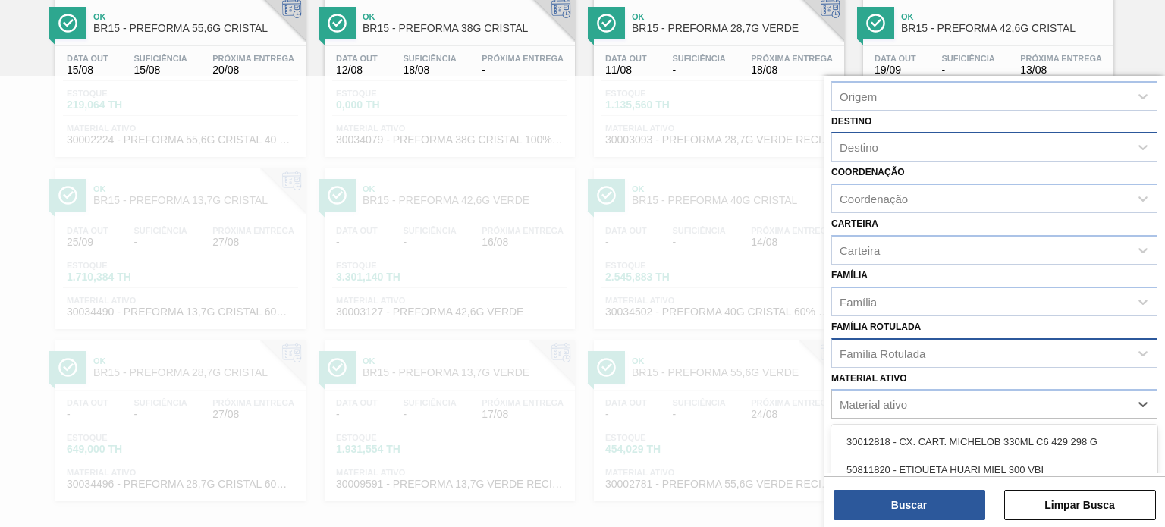
click at [889, 351] on div "Família Rotulada" at bounding box center [882, 353] width 86 height 13
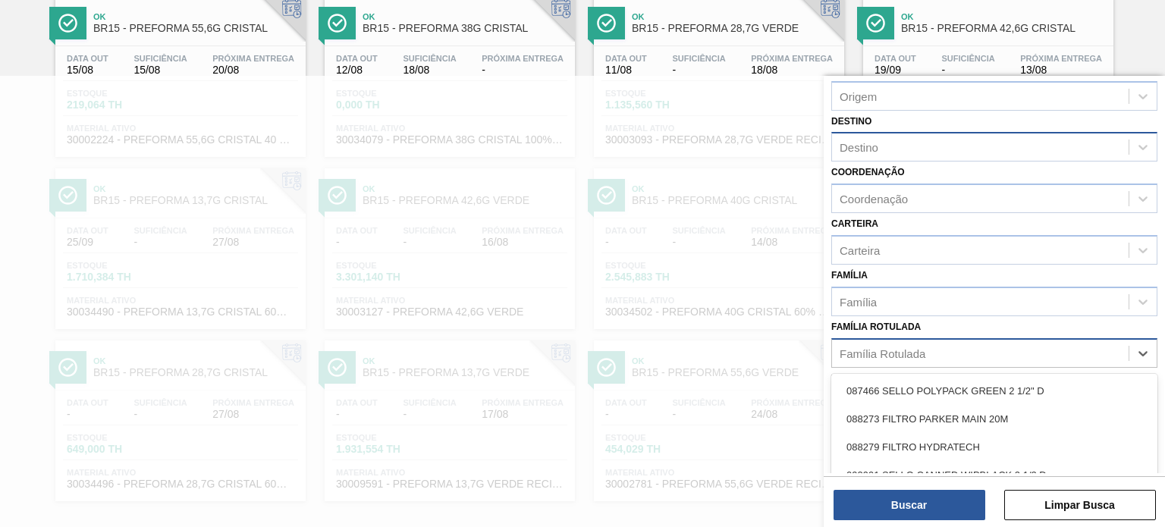
scroll to position [137, 0]
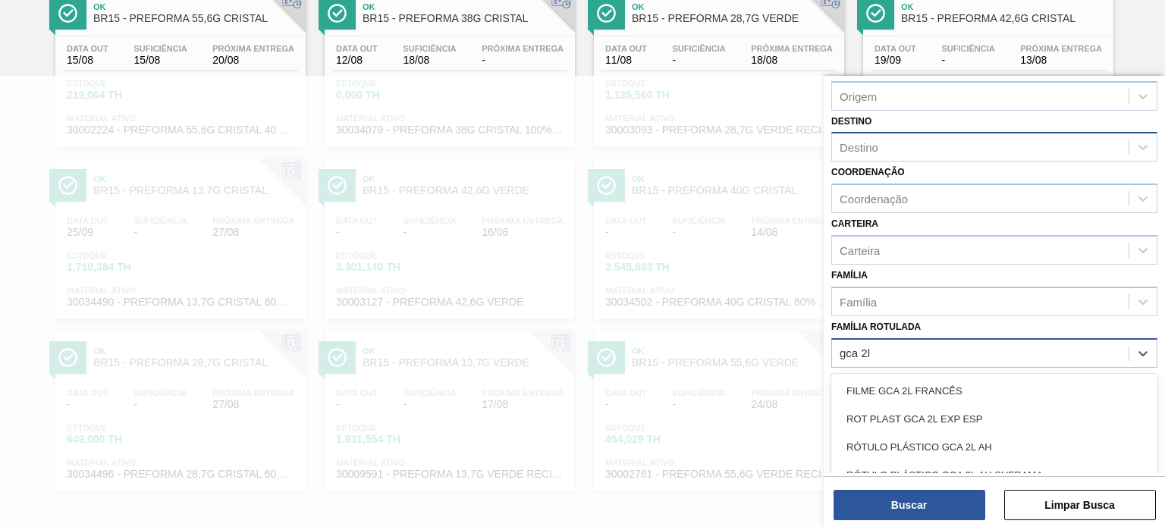
type Rotulada "gca 2l h"
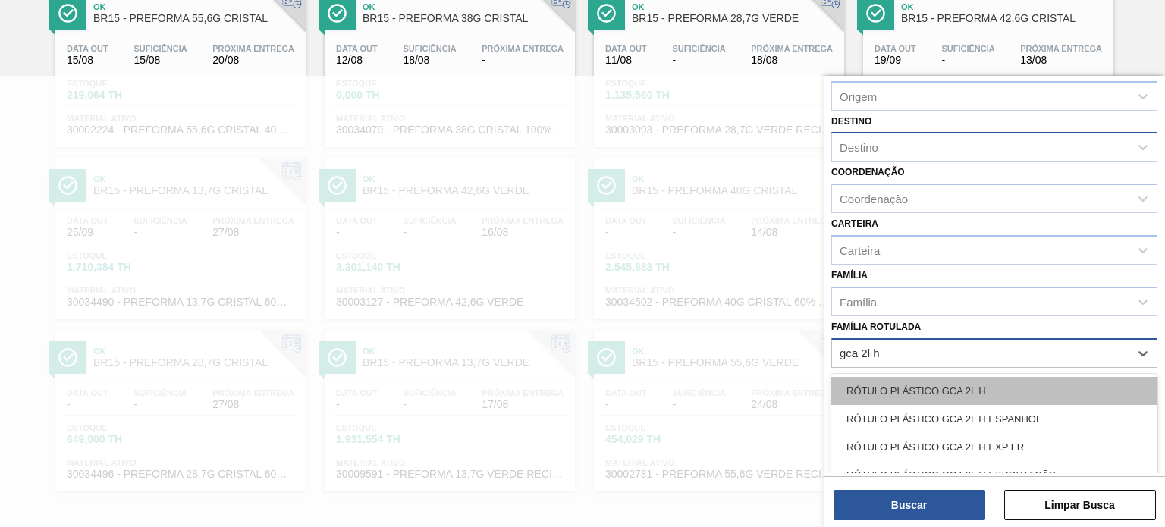
click at [896, 382] on div "RÓTULO PLÁSTICO GCA 2L H" at bounding box center [994, 391] width 326 height 28
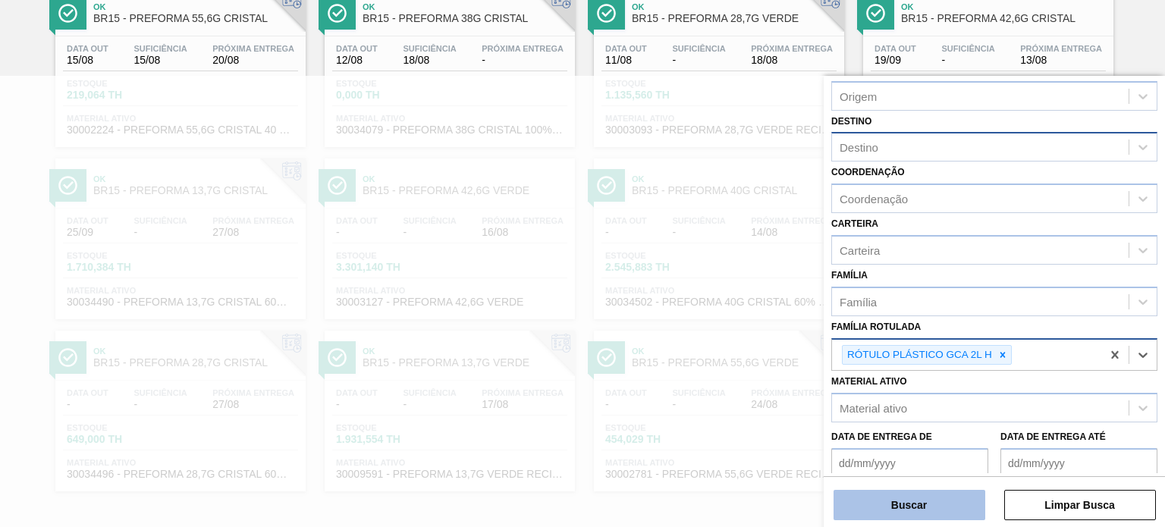
click at [917, 516] on button "Buscar" at bounding box center [909, 505] width 152 height 30
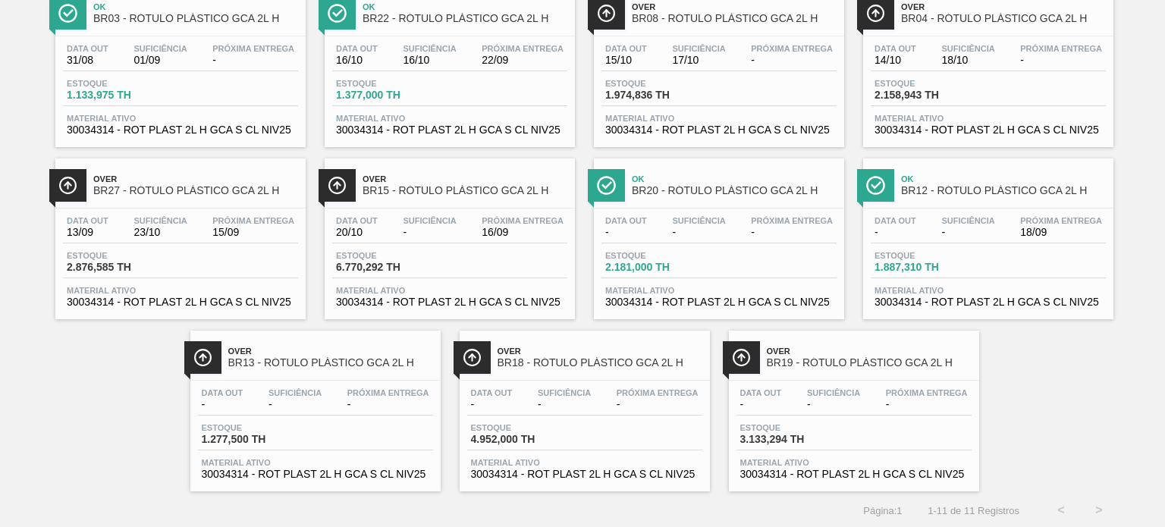
drag, startPoint x: 458, startPoint y: 236, endPoint x: 1124, endPoint y: 384, distance: 682.2
click at [1134, 389] on div "Ok BR03 - RÓTULO PLÁSTICO GCA 2L H Data out 31/08 Suficiência 01/09 Próxima Ent…" at bounding box center [582, 233] width 1165 height 516
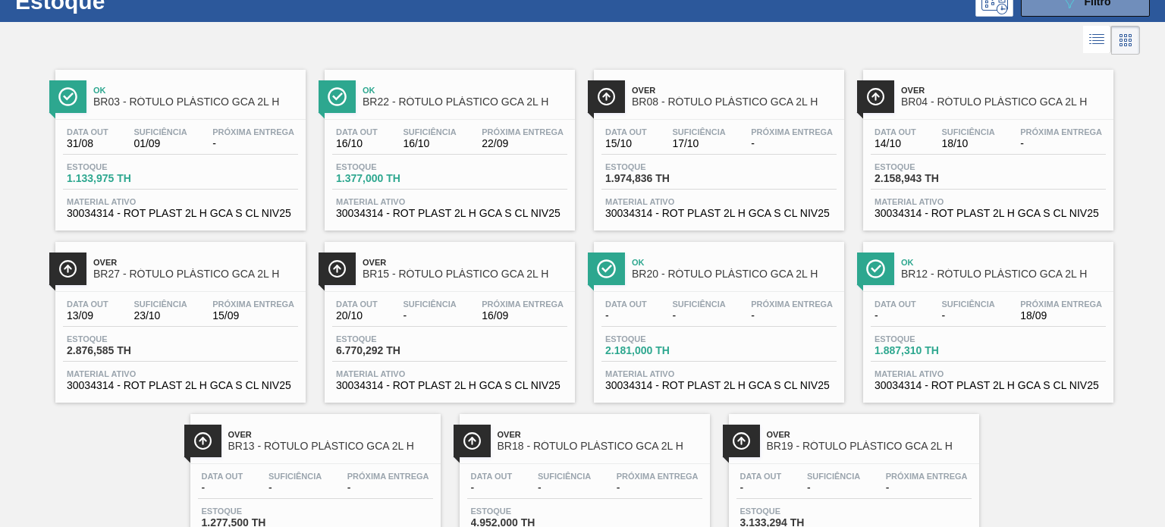
scroll to position [0, 0]
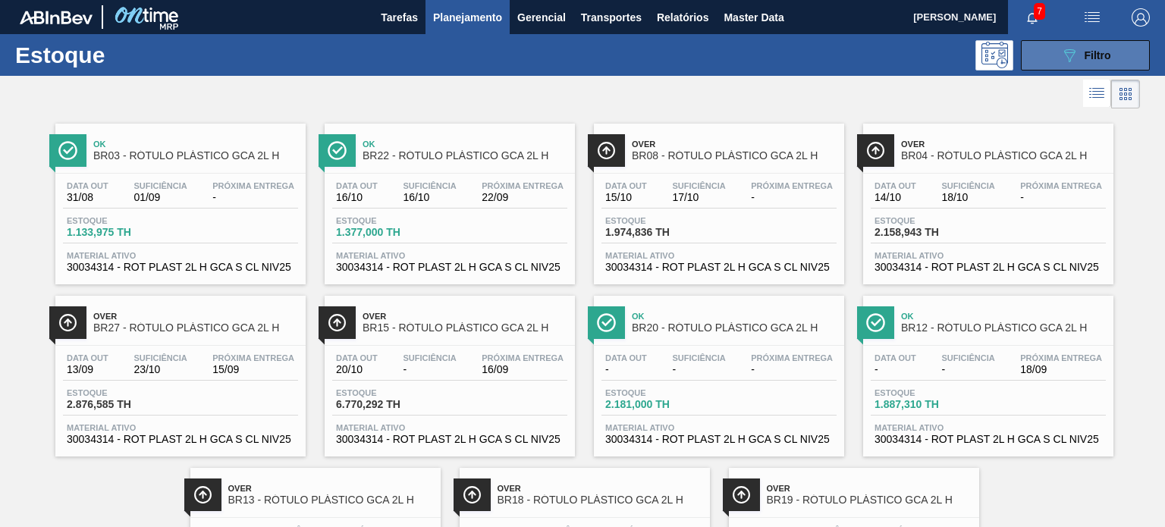
click at [1097, 64] on button "089F7B8B-B2A5-4AFE-B5C0-19BA573D28AC Filtro" at bounding box center [1085, 55] width 129 height 30
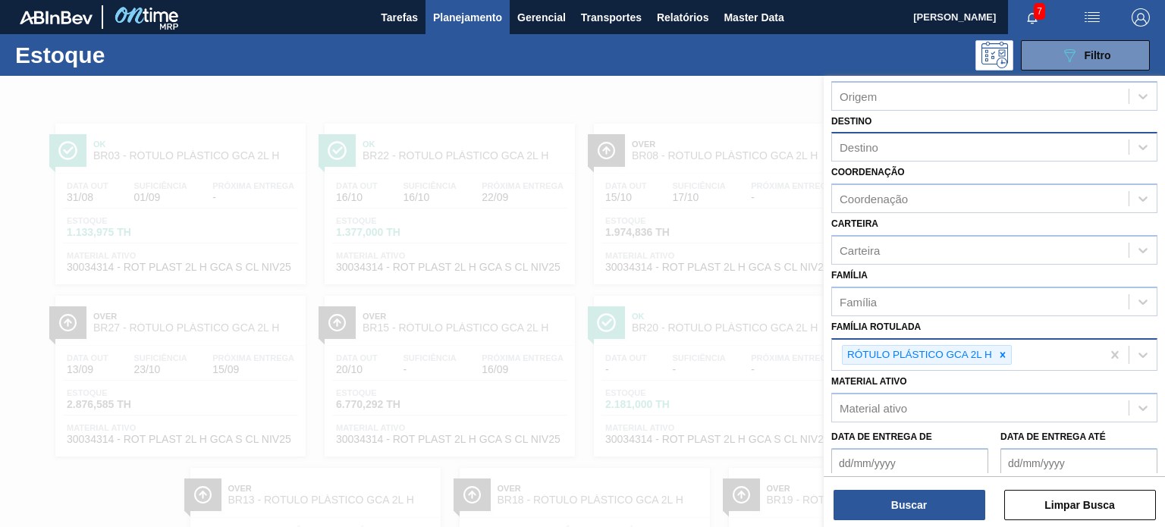
click at [994, 346] on div at bounding box center [1002, 355] width 17 height 19
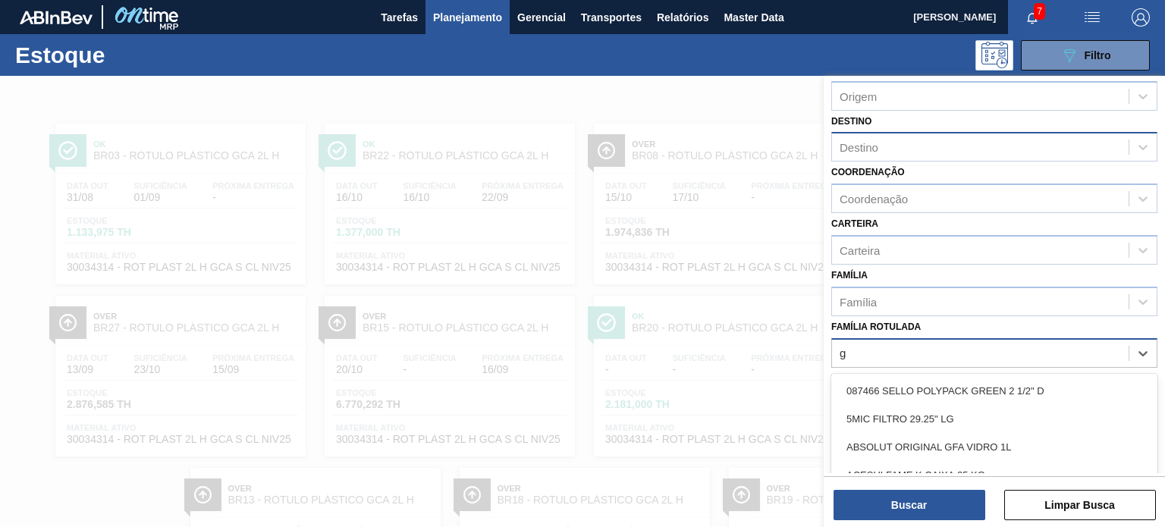
scroll to position [77, 0]
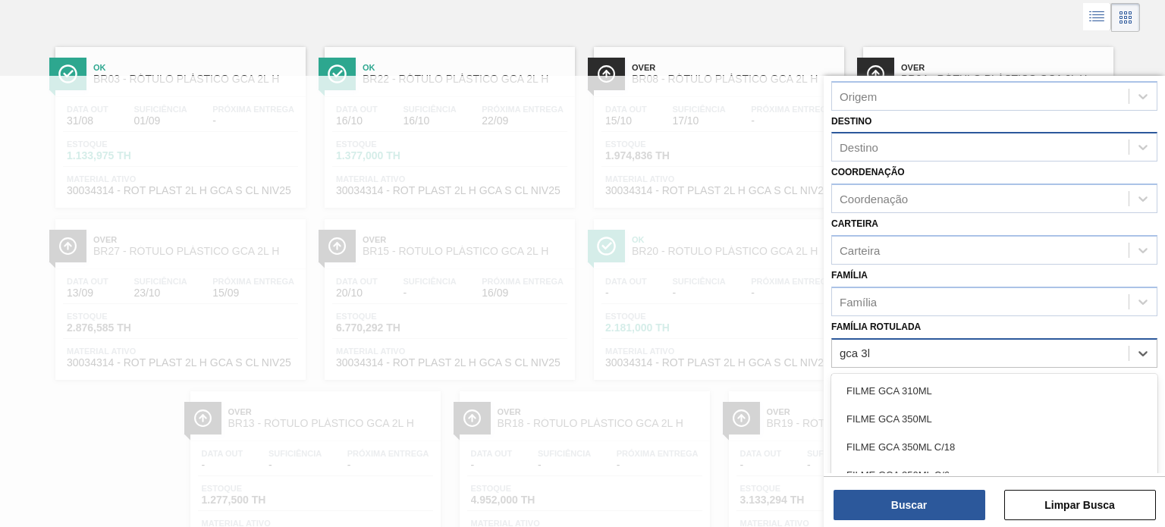
type Rotulada "gca 3l"
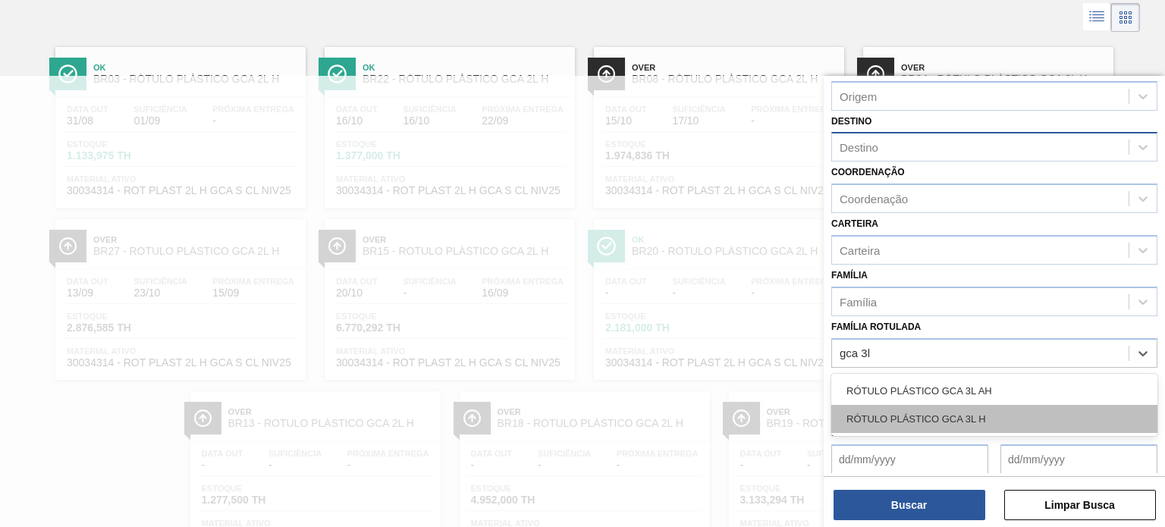
click at [962, 418] on div "RÓTULO PLÁSTICO GCA 3L H" at bounding box center [994, 419] width 326 height 28
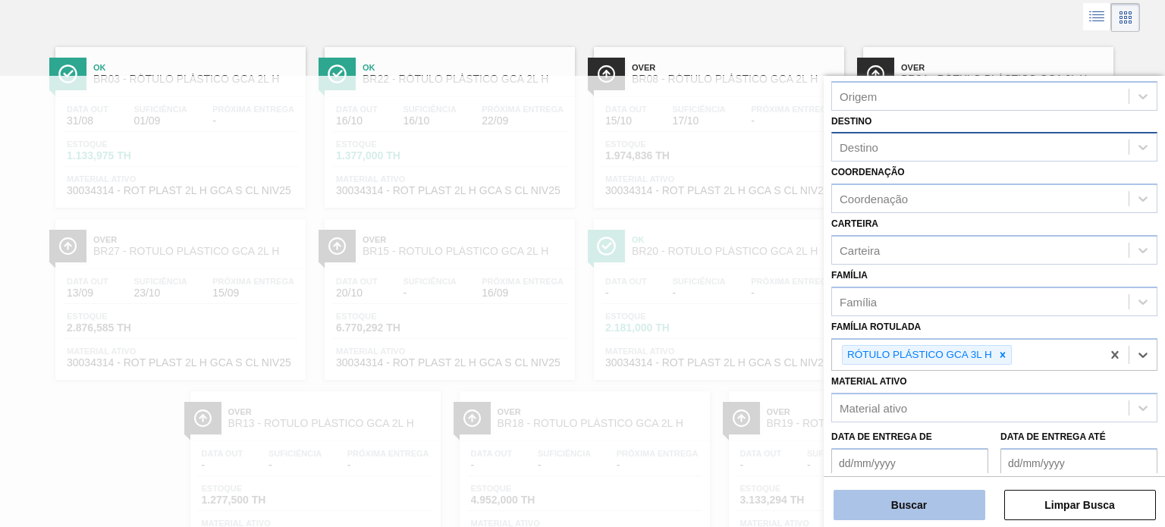
click at [949, 506] on button "Buscar" at bounding box center [909, 505] width 152 height 30
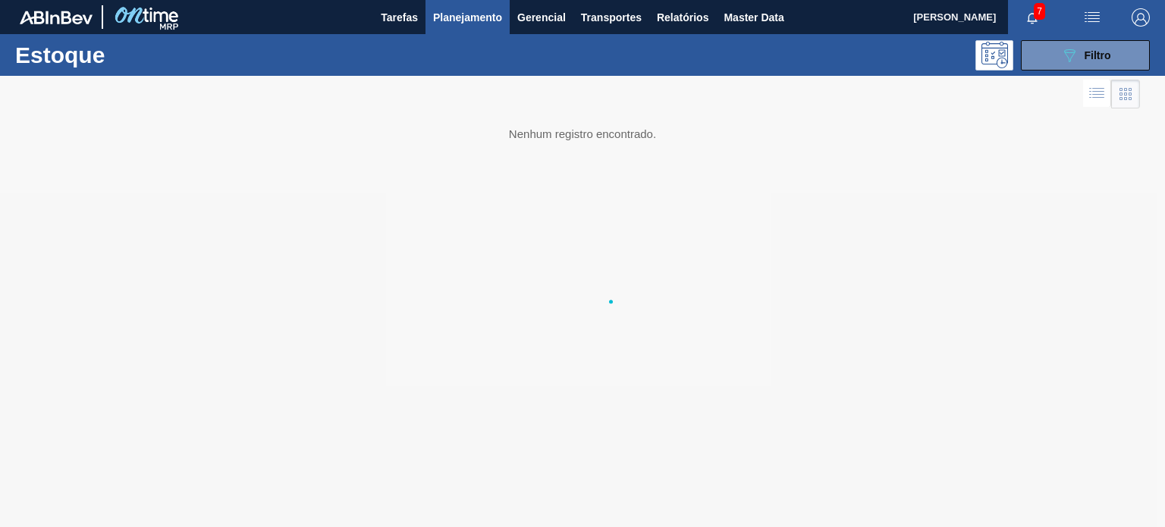
scroll to position [0, 0]
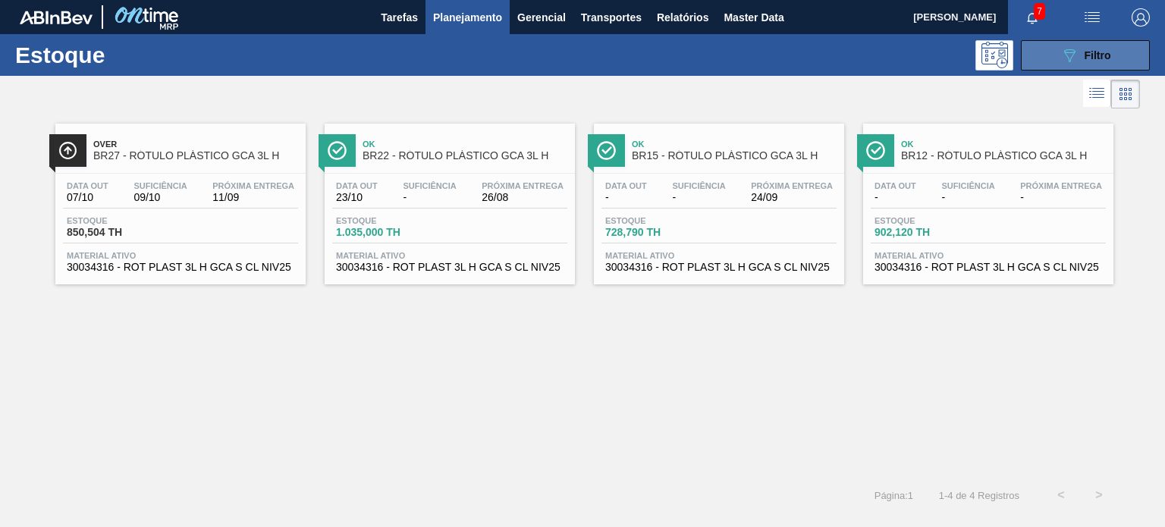
click at [1058, 55] on button "089F7B8B-B2A5-4AFE-B5C0-19BA573D28AC Filtro" at bounding box center [1085, 55] width 129 height 30
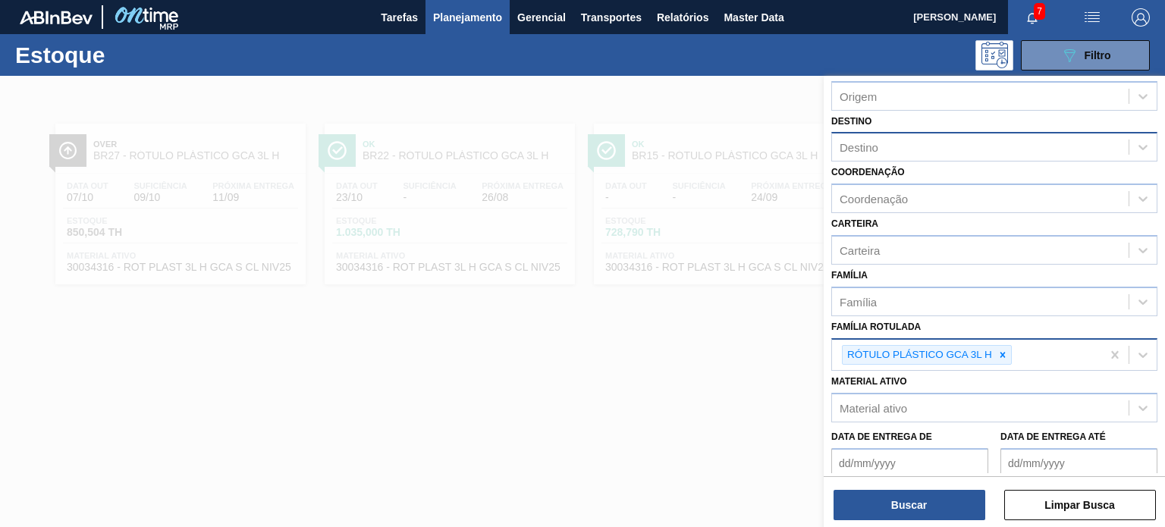
click at [989, 354] on div "RÓTULO PLÁSTICO GCA 3L H" at bounding box center [918, 355] width 152 height 19
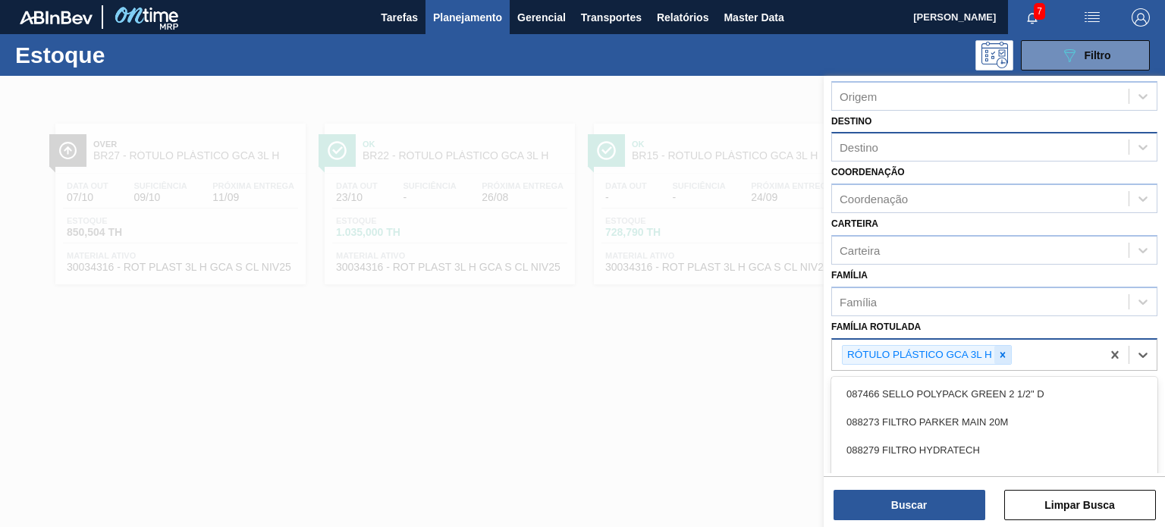
click at [994, 356] on div at bounding box center [1002, 355] width 17 height 19
click at [957, 322] on div "Família Rotulada option RÓTULO PLÁSTICO GCA 3L H, deselected. option 087466 SEL…" at bounding box center [994, 342] width 326 height 52
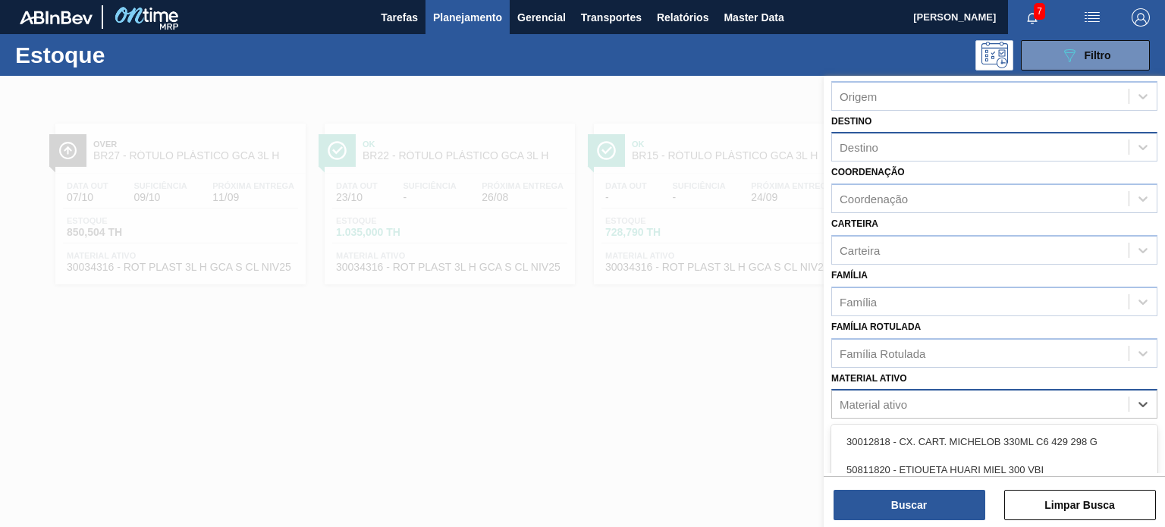
click at [938, 400] on div "Material ativo" at bounding box center [980, 405] width 297 height 22
paste ativo "30002324"
type ativo "30002324"
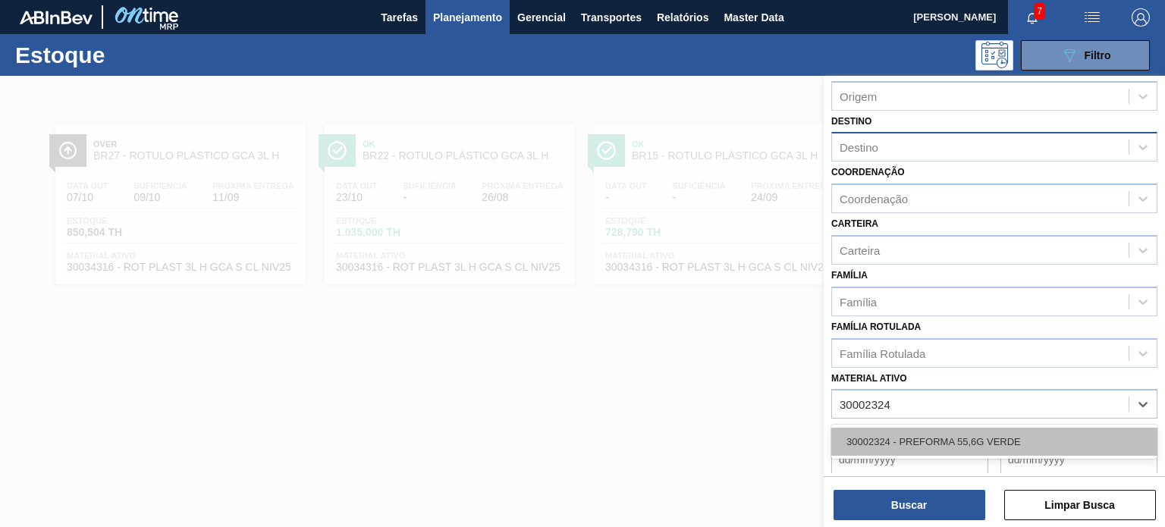
click at [939, 430] on div "30002324 - PREFORMA 55,6G VERDE" at bounding box center [994, 442] width 326 height 28
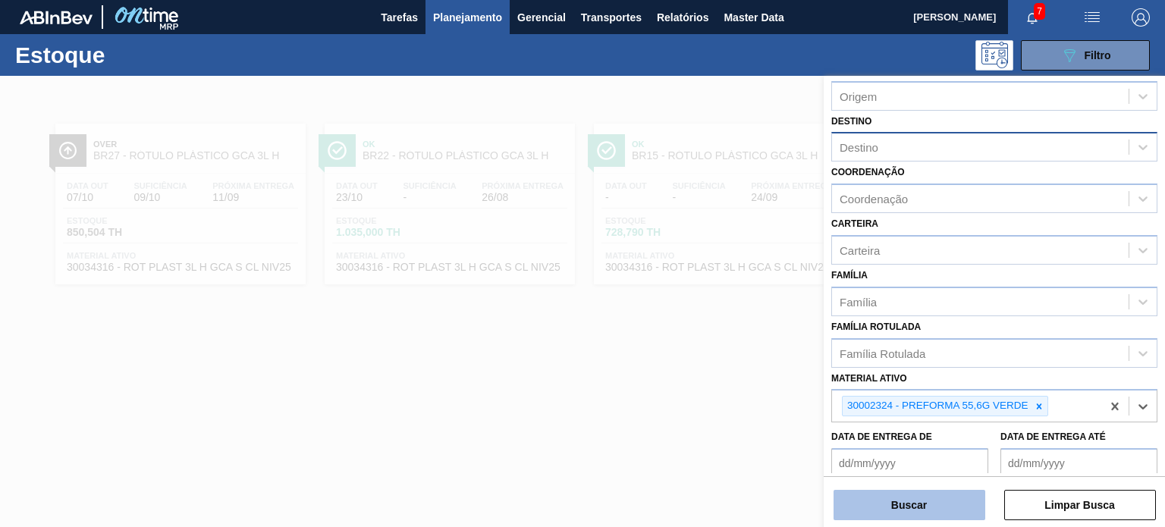
click at [925, 495] on button "Buscar" at bounding box center [909, 505] width 152 height 30
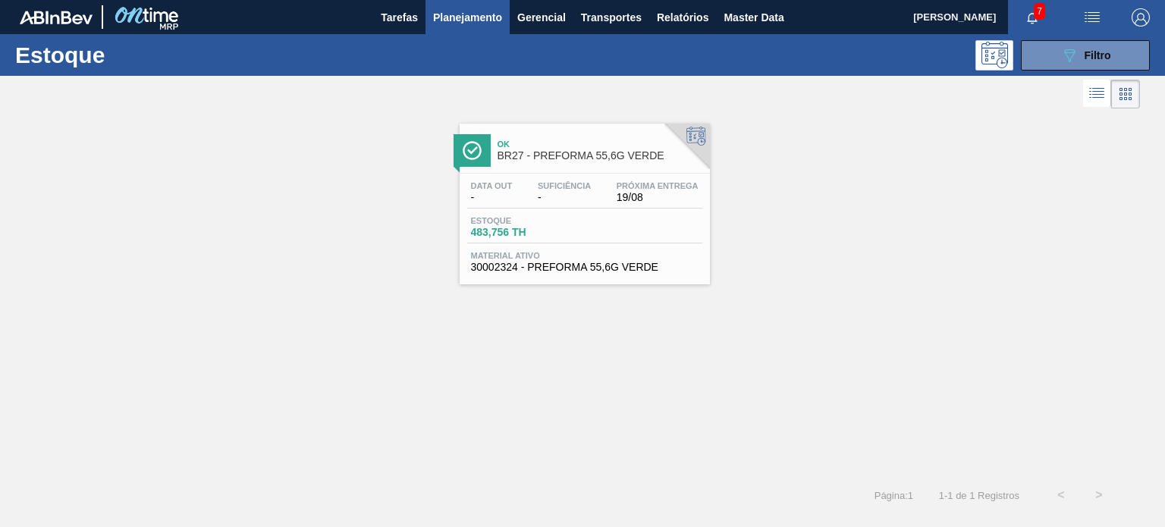
click at [883, 199] on div "Ok BR27 - PREFORMA 55,6G VERDE Data out - Suficiência - Próxima Entrega 19/08 E…" at bounding box center [582, 198] width 1165 height 172
click at [1098, 66] on button "089F7B8B-B2A5-4AFE-B5C0-19BA573D28AC Filtro" at bounding box center [1085, 55] width 129 height 30
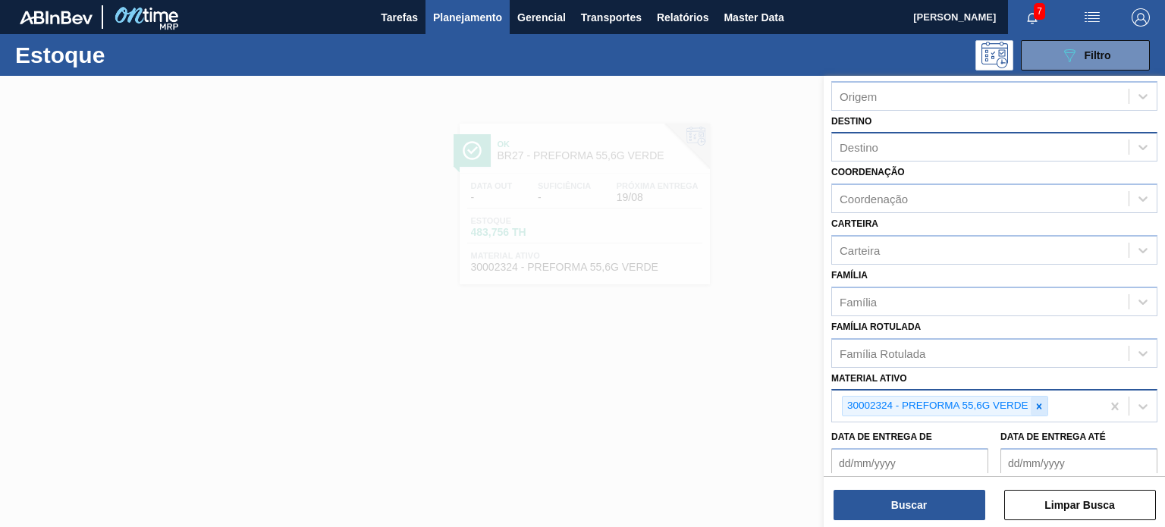
click at [1031, 406] on div at bounding box center [1039, 406] width 17 height 19
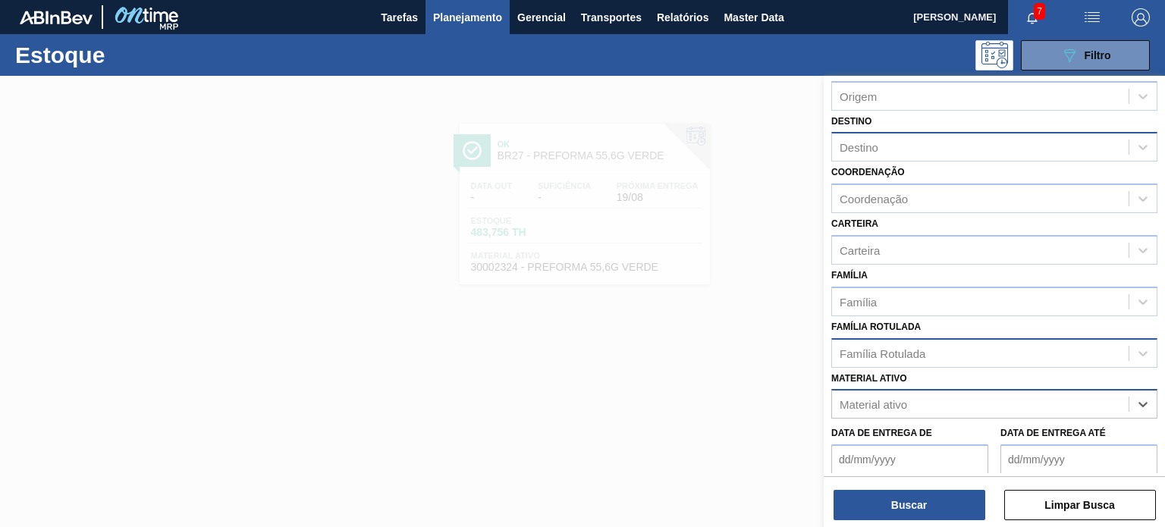
click at [946, 348] on div "Família Rotulada" at bounding box center [980, 353] width 297 height 22
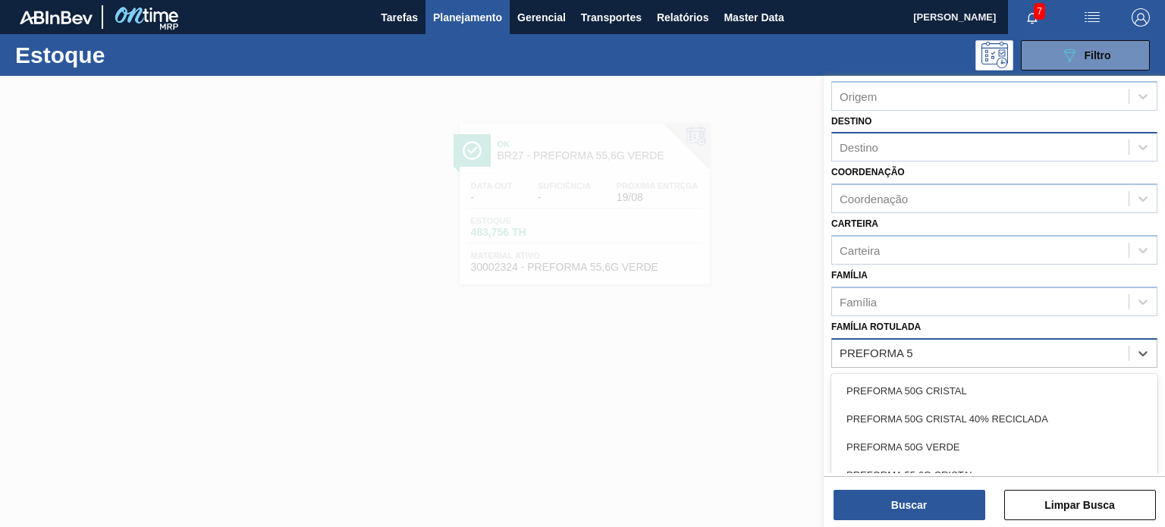
type Rotulada "PREFORMA 55"
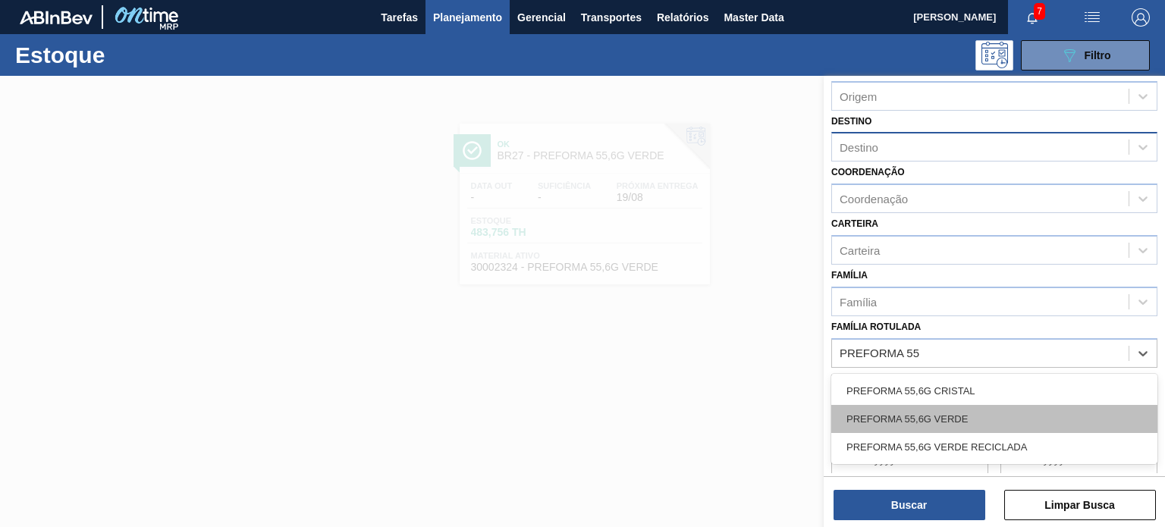
click at [930, 408] on div "PREFORMA 55,6G VERDE" at bounding box center [994, 419] width 326 height 28
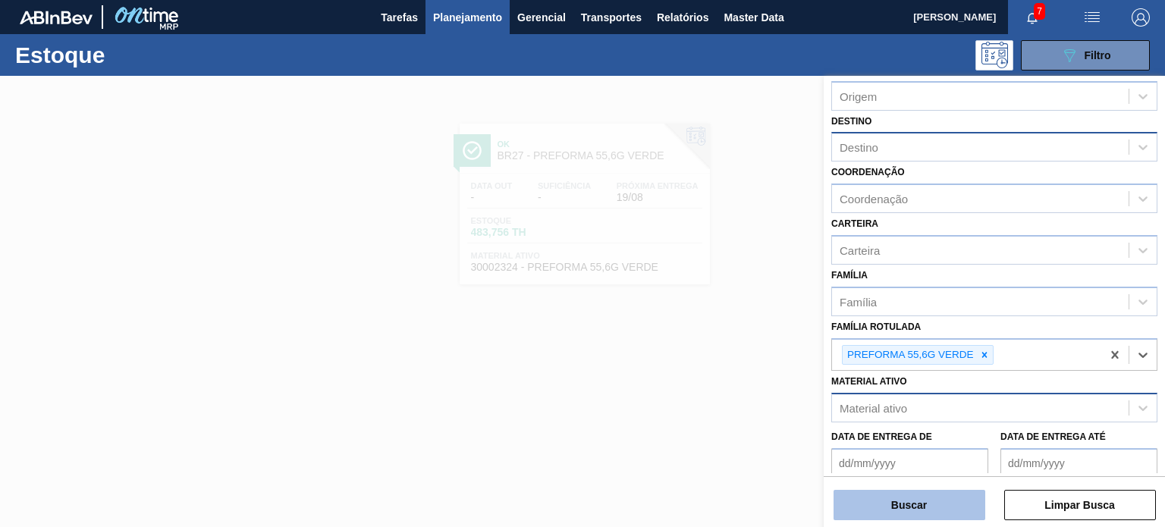
click at [939, 509] on button "Buscar" at bounding box center [909, 505] width 152 height 30
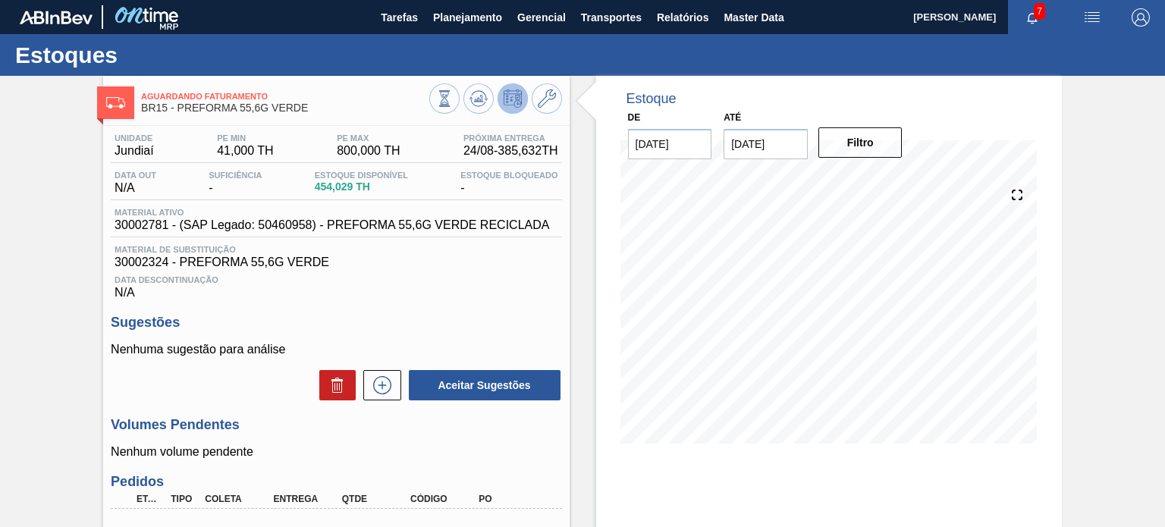
click at [466, 229] on span "30002781 - (SAP Legado: 50460958) - PREFORMA 55,6G VERDE RECICLADA" at bounding box center [332, 225] width 435 height 14
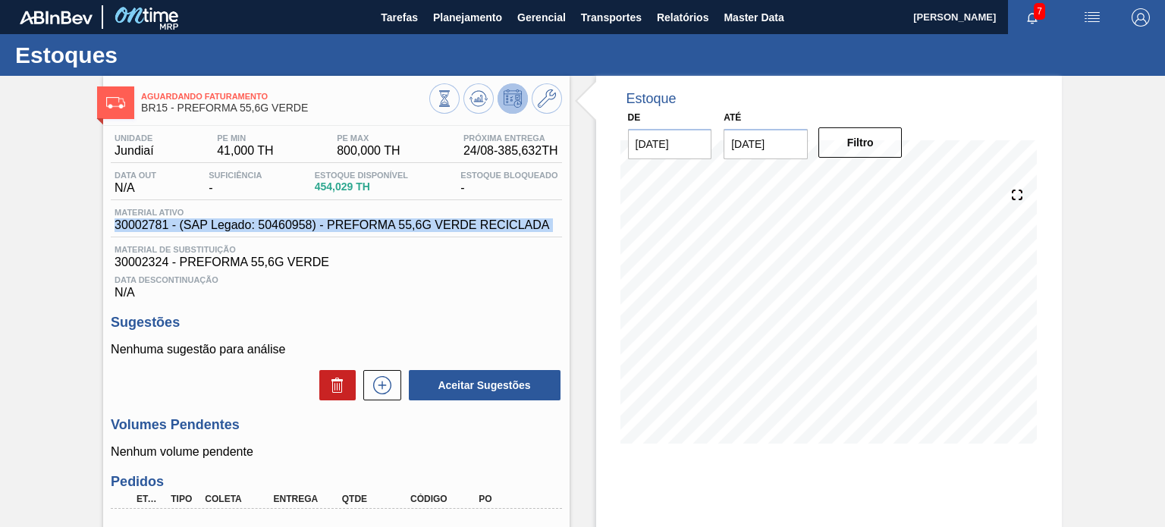
click at [466, 229] on span "30002781 - (SAP Legado: 50460958) - PREFORMA 55,6G VERDE RECICLADA" at bounding box center [332, 225] width 435 height 14
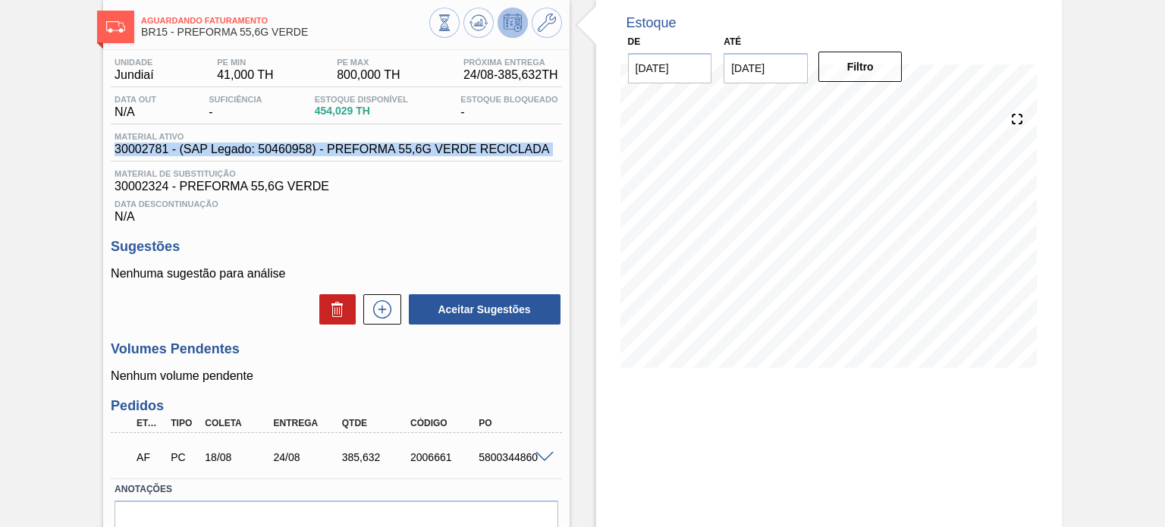
scroll to position [152, 0]
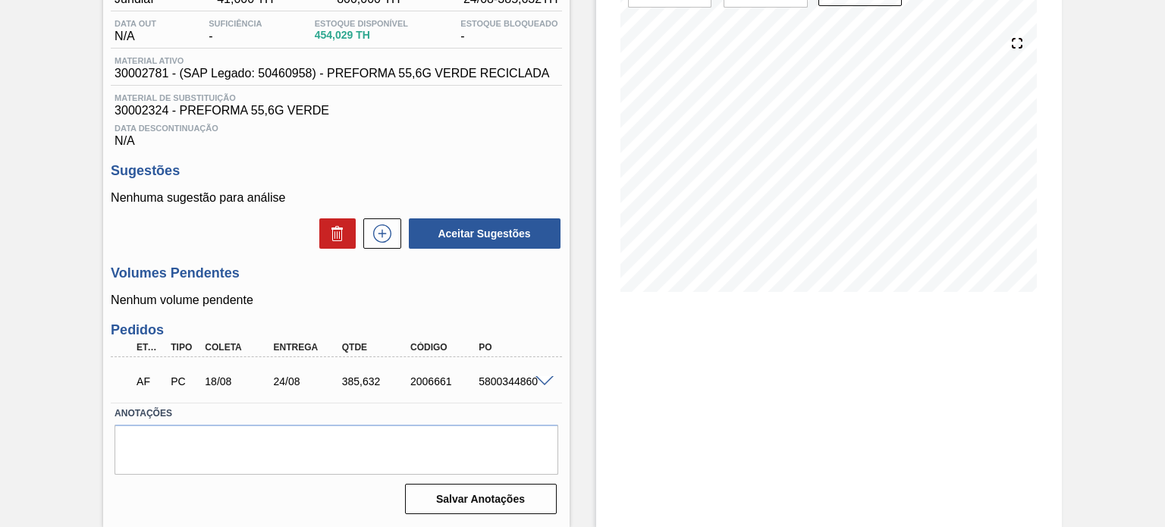
click at [540, 376] on span at bounding box center [544, 381] width 18 height 11
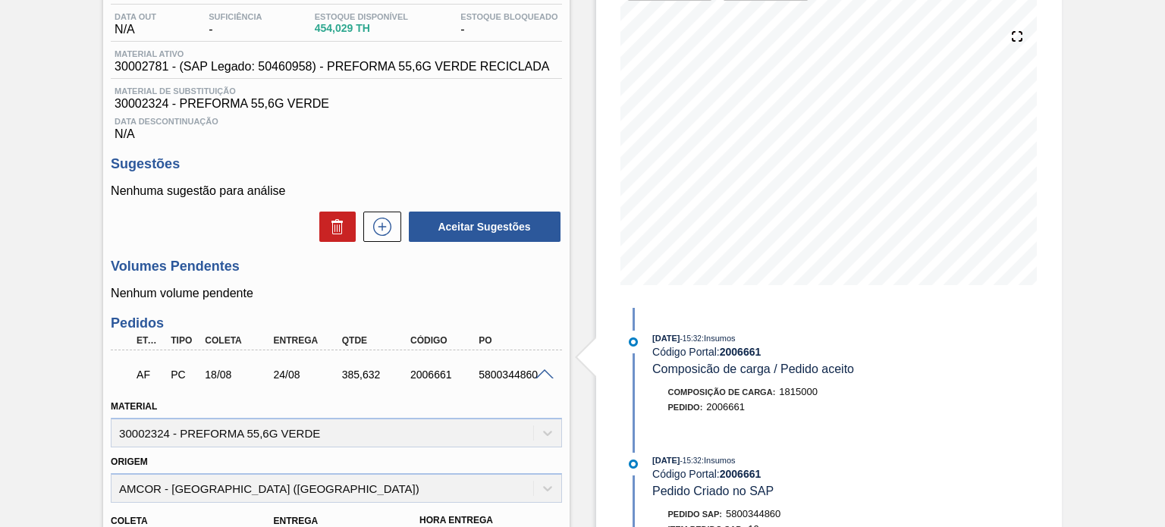
scroll to position [0, 0]
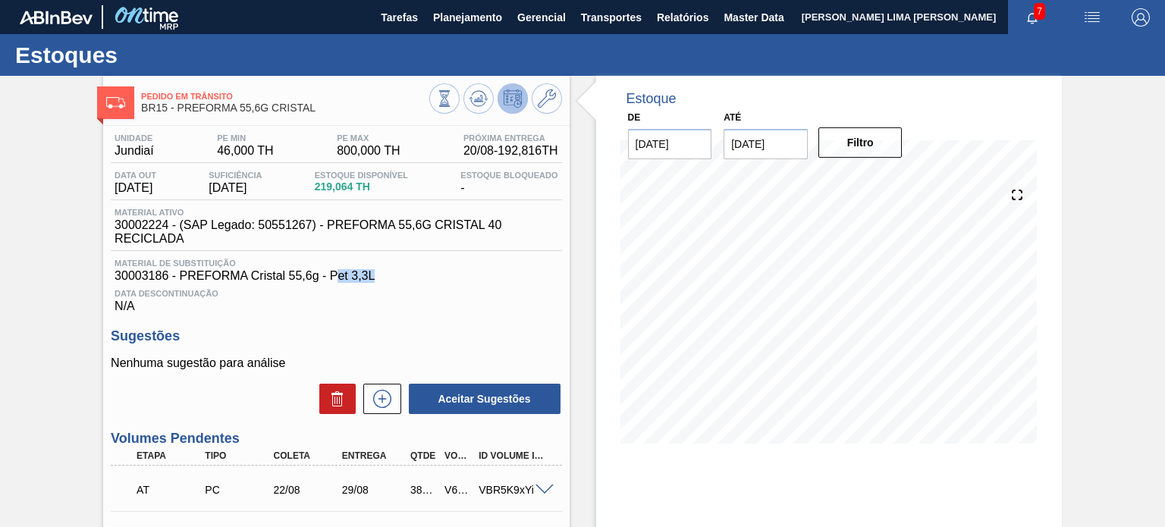
drag, startPoint x: 376, startPoint y: 283, endPoint x: 334, endPoint y: 277, distance: 42.9
click at [334, 277] on span "30003186 - PREFORMA Cristal 55,6g - Pet 3,3L" at bounding box center [336, 276] width 443 height 14
click at [397, 278] on span "30003186 - PREFORMA Cristal 55,6g - Pet 3,3L" at bounding box center [336, 276] width 443 height 14
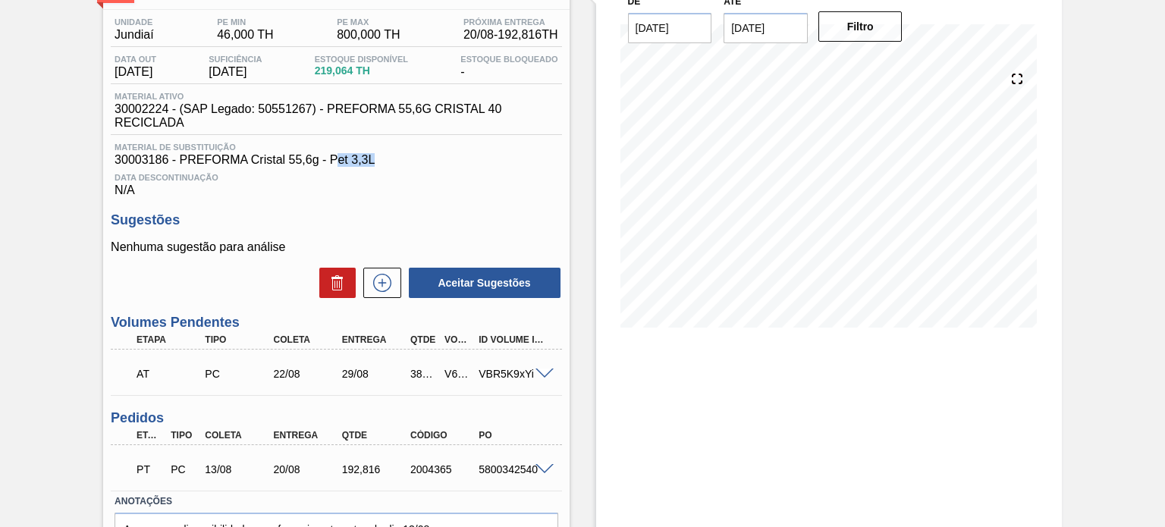
scroll to position [152, 0]
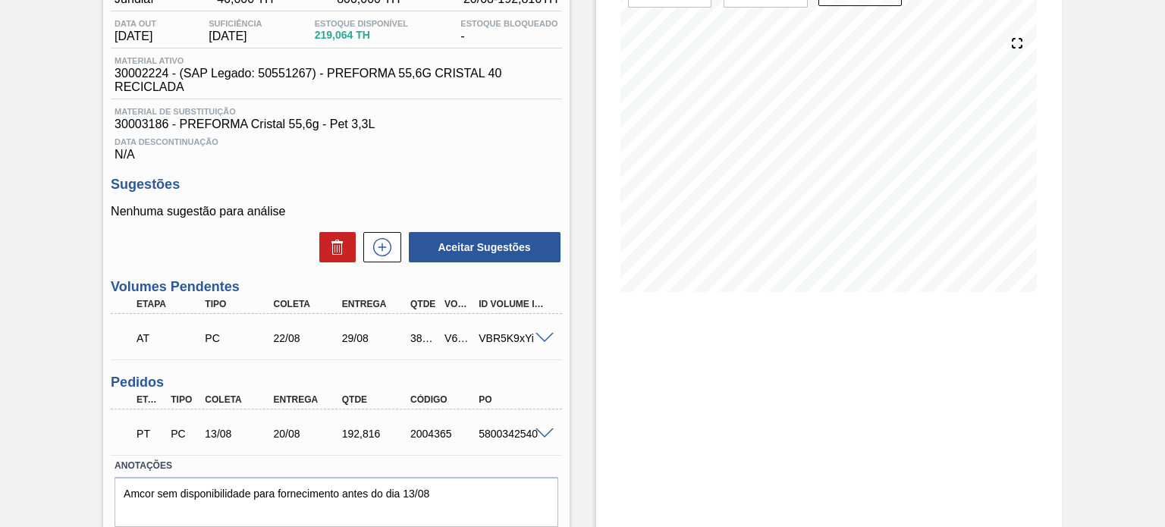
click at [538, 335] on span at bounding box center [544, 338] width 18 height 11
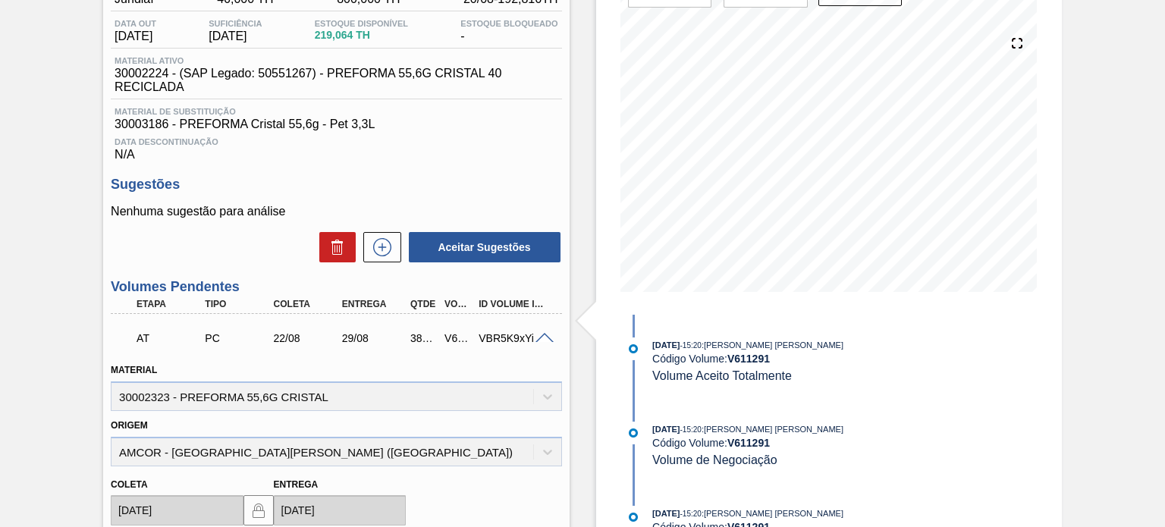
click at [538, 336] on span at bounding box center [544, 338] width 18 height 11
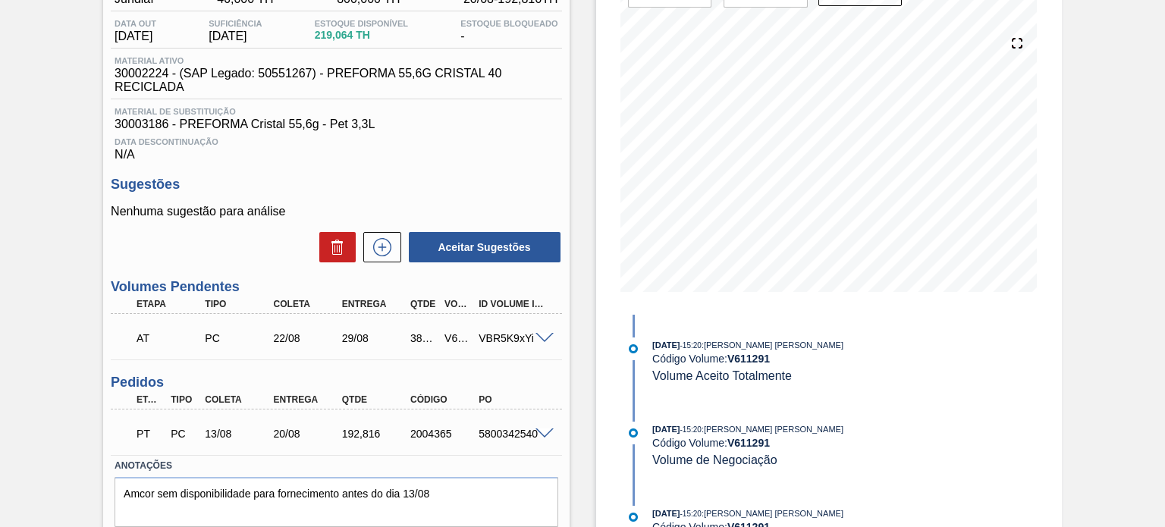
click at [540, 431] on span at bounding box center [544, 433] width 18 height 11
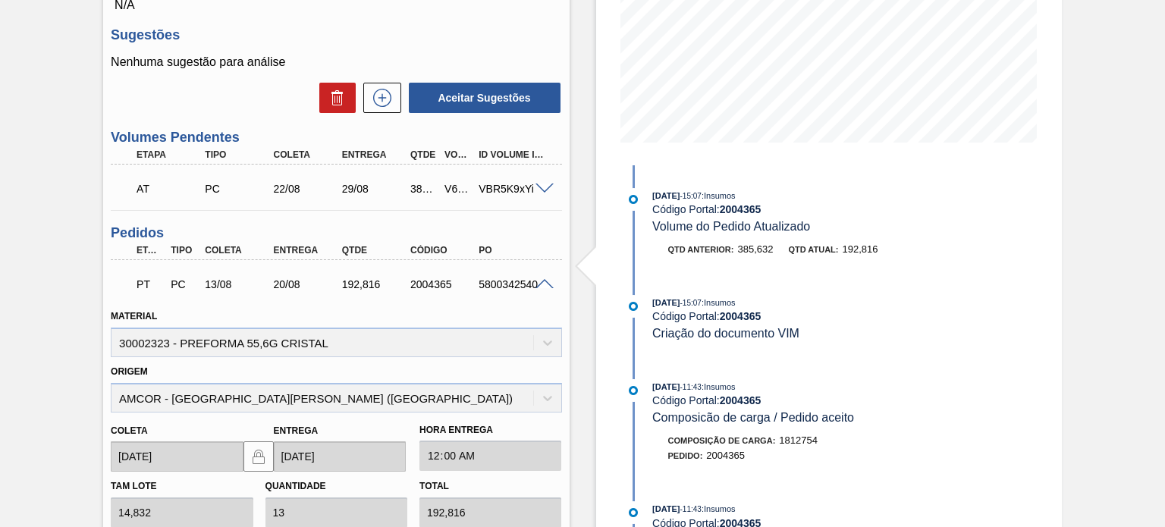
scroll to position [303, 0]
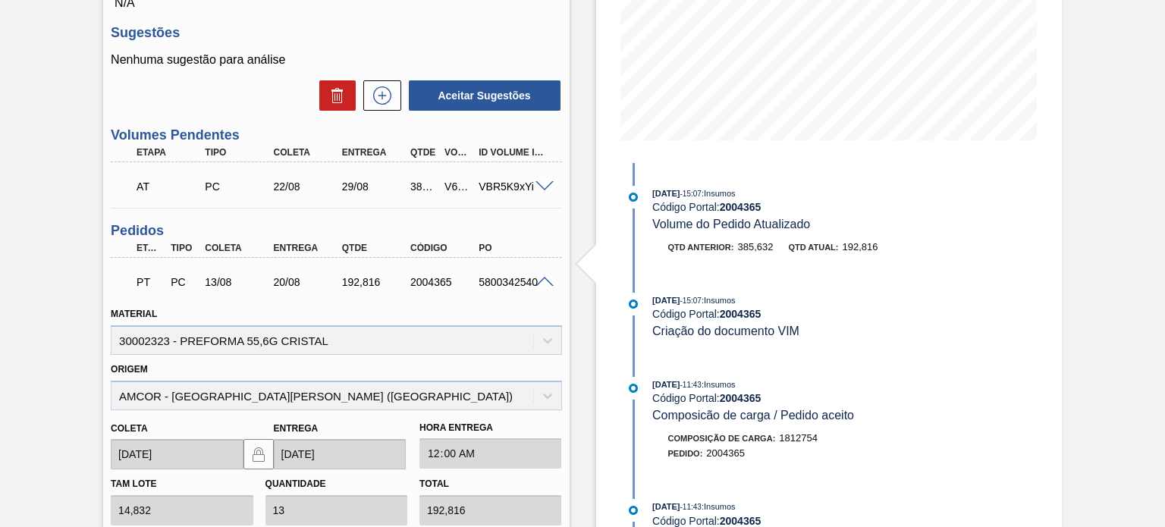
click at [538, 284] on span at bounding box center [544, 282] width 18 height 11
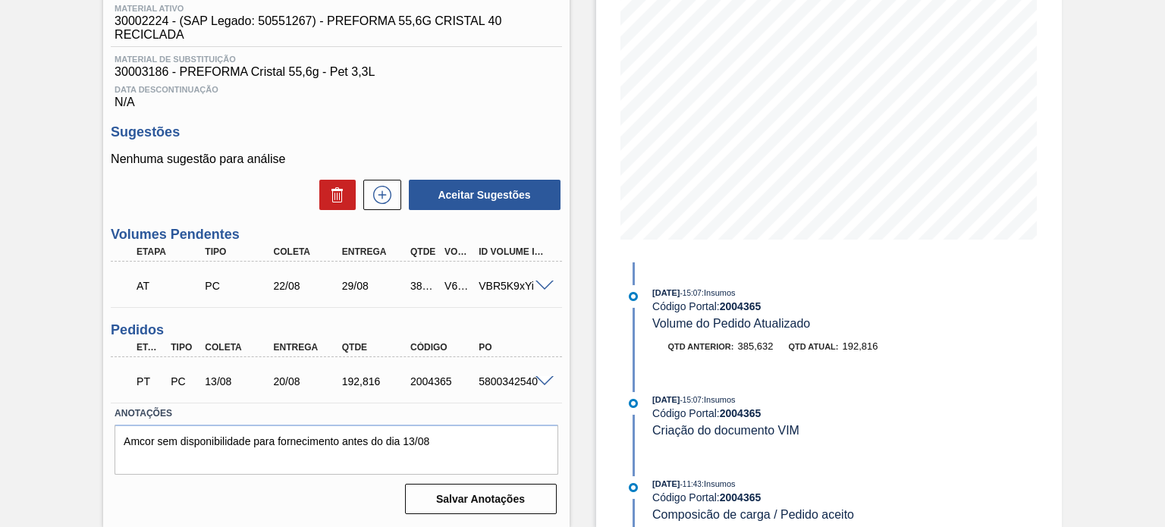
scroll to position [203, 0]
click at [542, 284] on span at bounding box center [544, 286] width 18 height 11
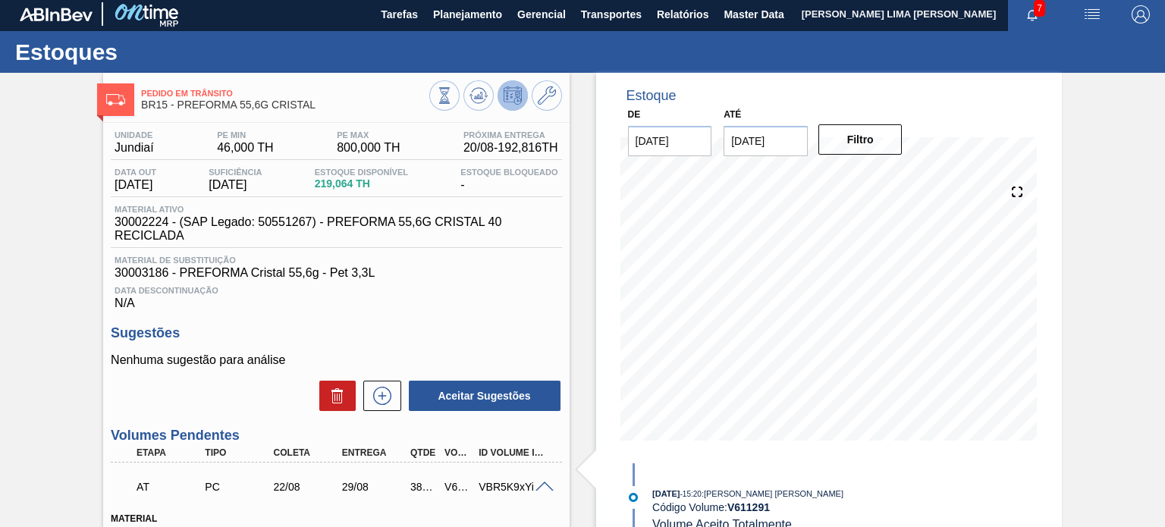
scroll to position [0, 0]
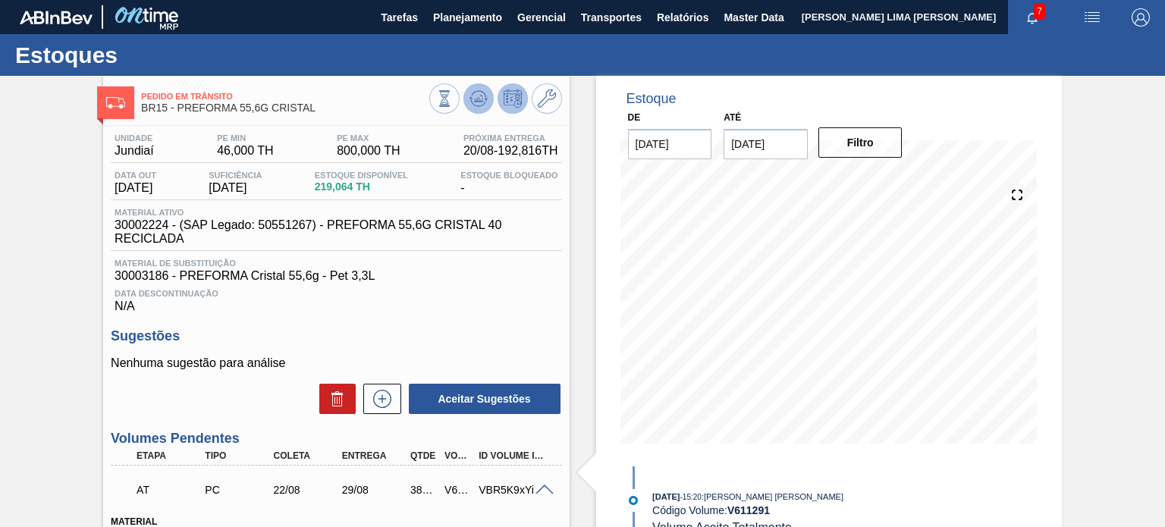
click at [453, 94] on icon at bounding box center [444, 98] width 17 height 17
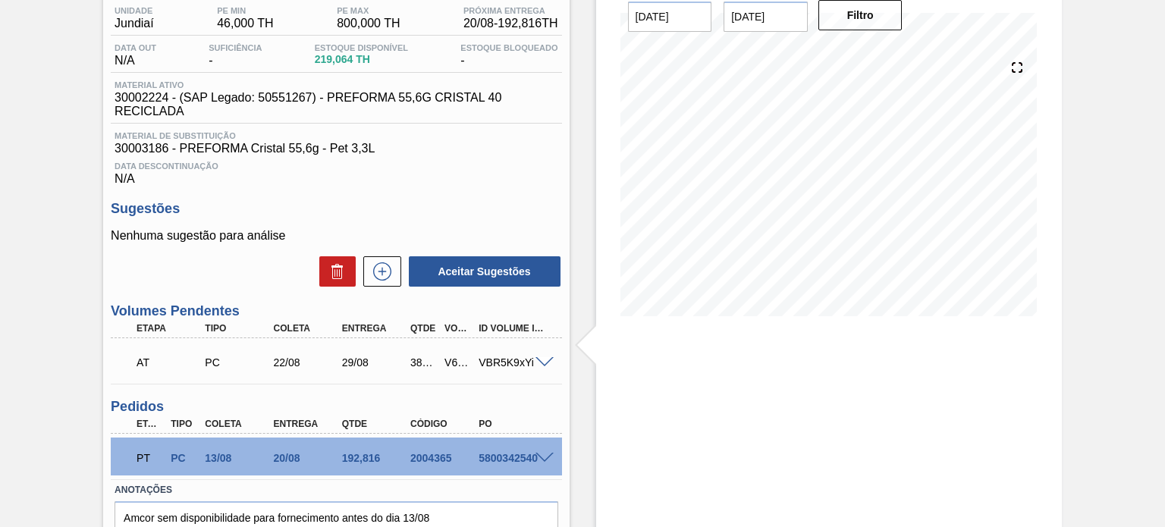
scroll to position [52, 0]
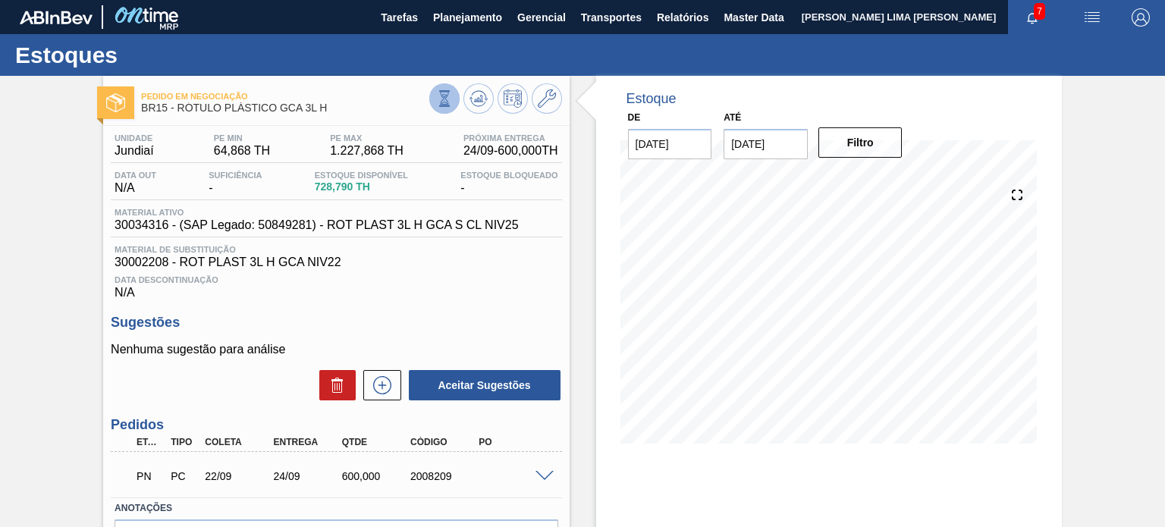
click at [437, 96] on icon at bounding box center [444, 98] width 17 height 17
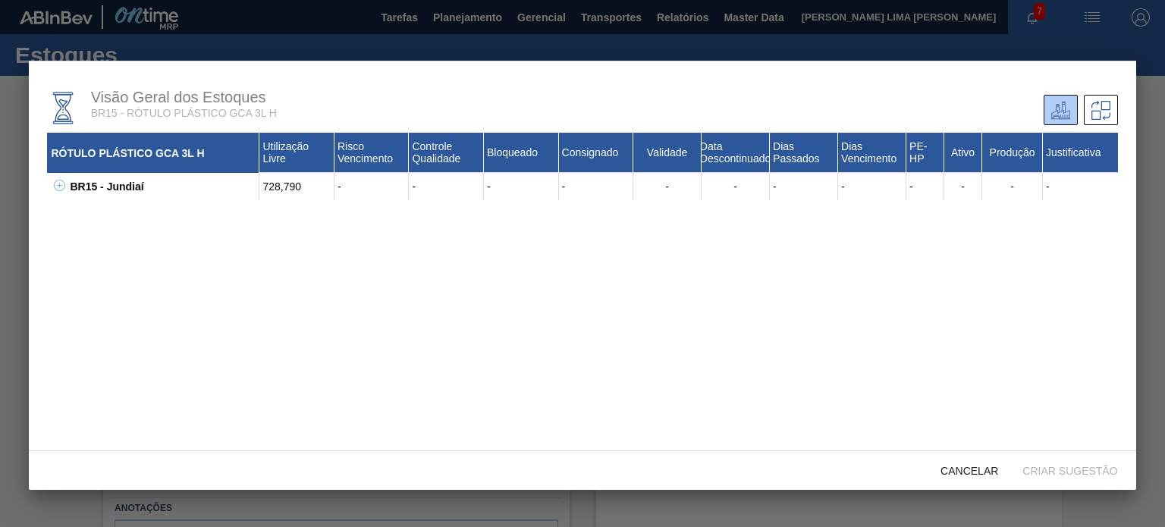
click at [58, 189] on icon at bounding box center [59, 185] width 11 height 11
click at [120, 210] on div "30002208 - ROT PLAST 3L H GCA NIV22" at bounding box center [172, 213] width 174 height 27
click at [119, 210] on div "30002208 - ROT PLAST 3L H GCA NIV22" at bounding box center [172, 213] width 174 height 27
copy div "30002208"
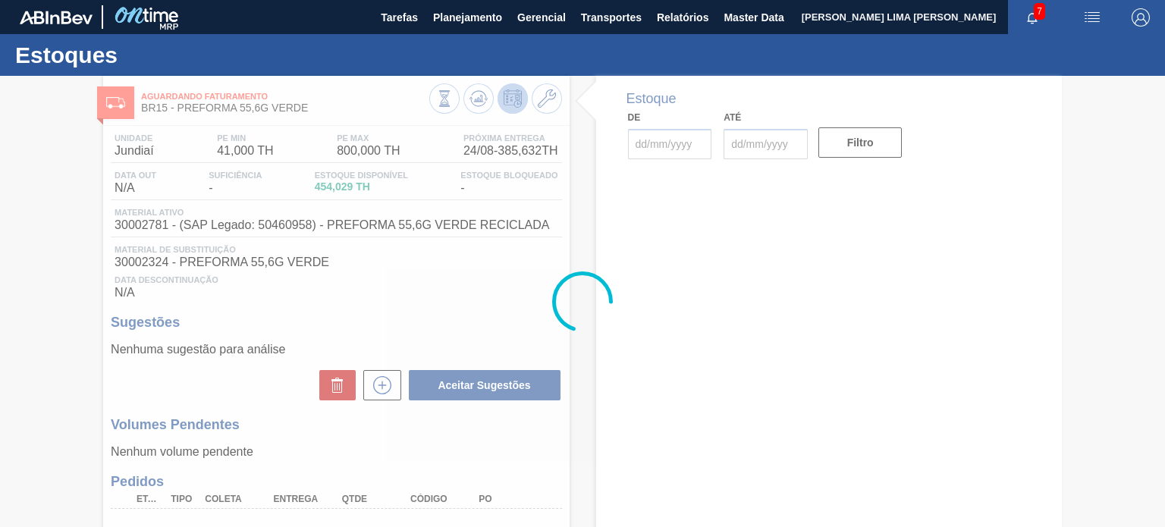
type input "[DATE]"
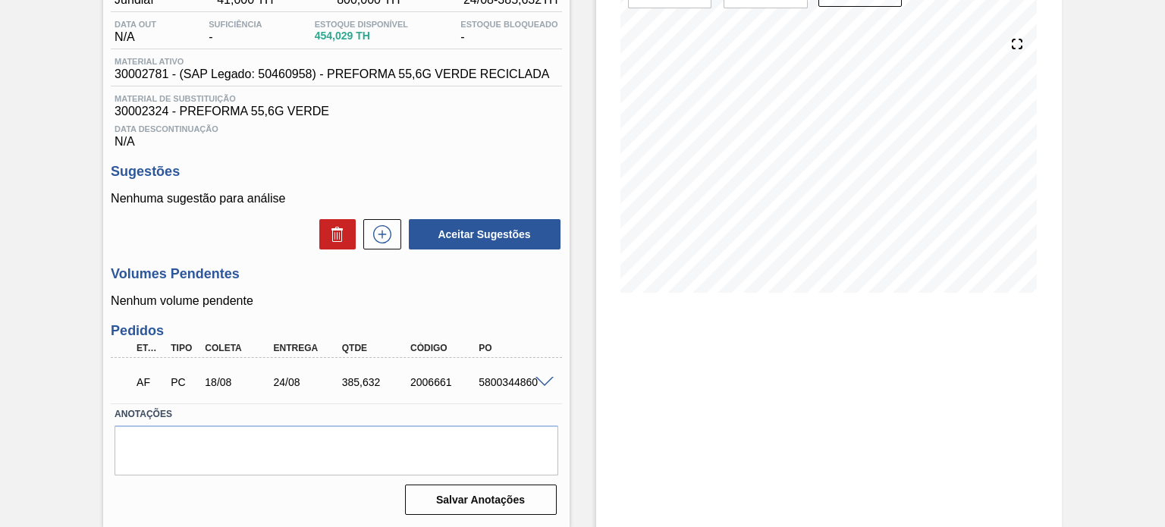
scroll to position [152, 0]
click at [535, 384] on span at bounding box center [544, 381] width 18 height 11
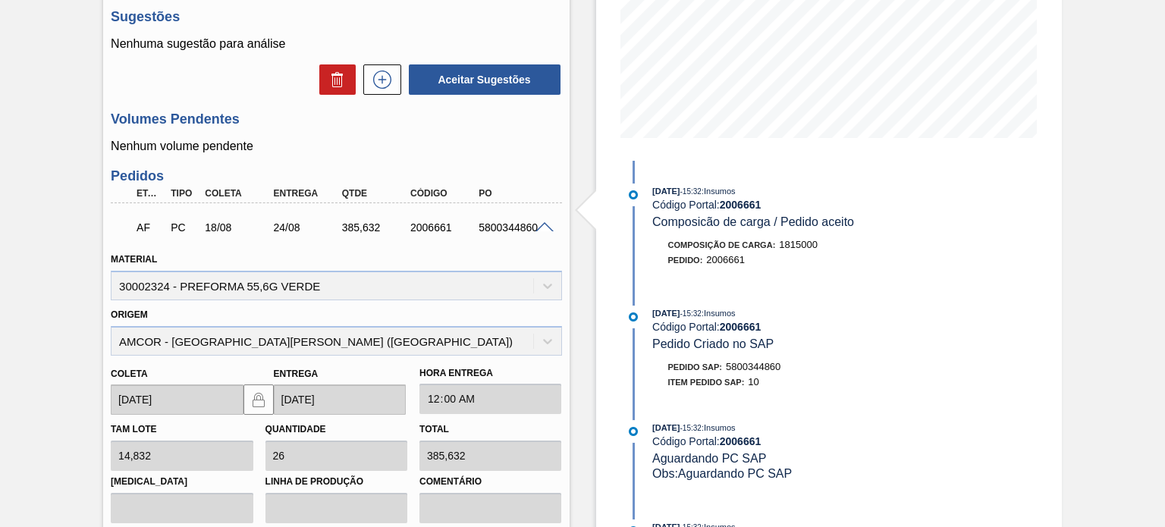
scroll to position [140, 0]
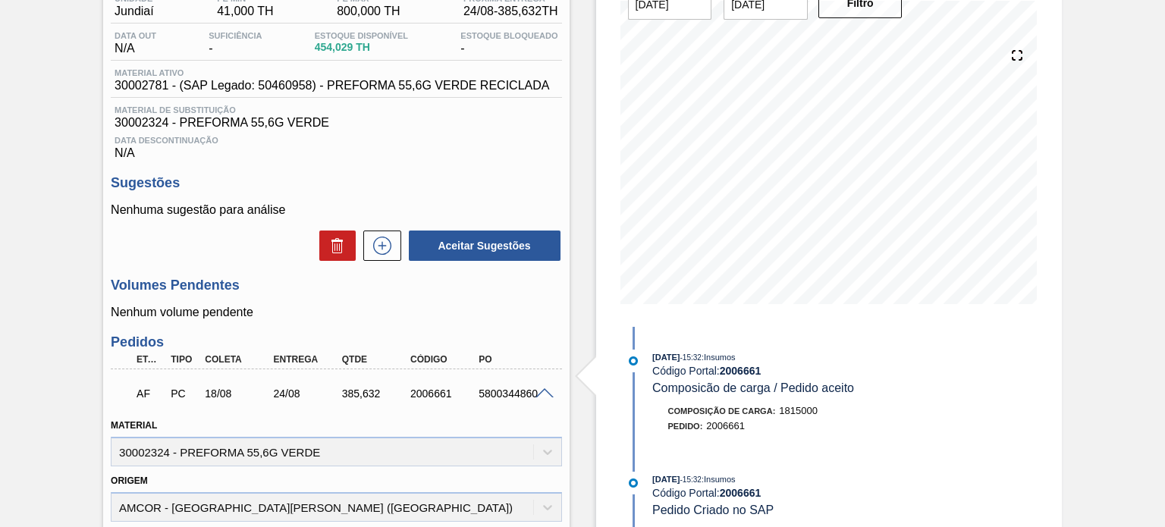
click at [532, 397] on div at bounding box center [547, 392] width 30 height 11
click at [535, 391] on span at bounding box center [544, 393] width 18 height 11
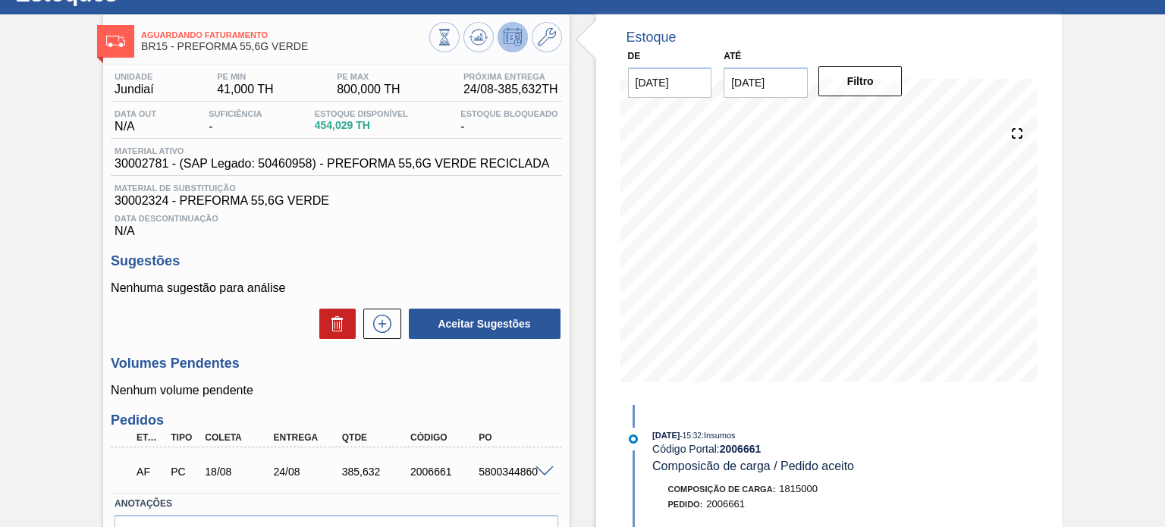
scroll to position [0, 0]
